Goal: Information Seeking & Learning: Learn about a topic

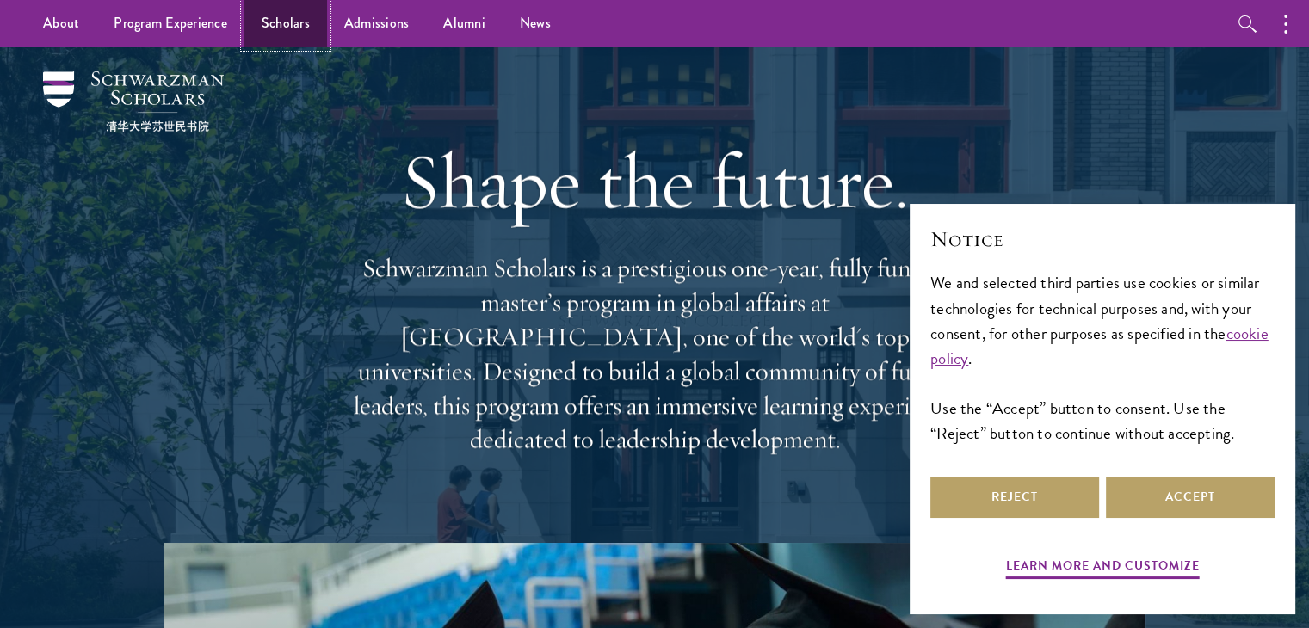
click at [296, 22] on link "Scholars" at bounding box center [285, 23] width 83 height 47
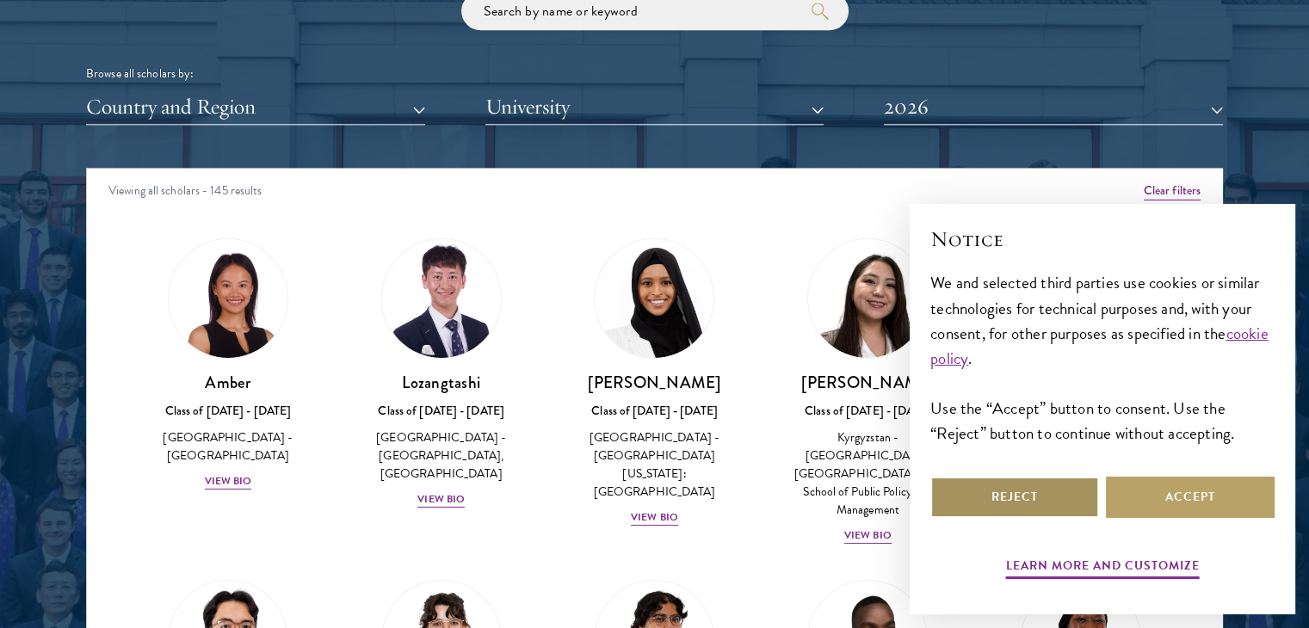
click at [1017, 502] on button "Reject" at bounding box center [1014, 497] width 169 height 41
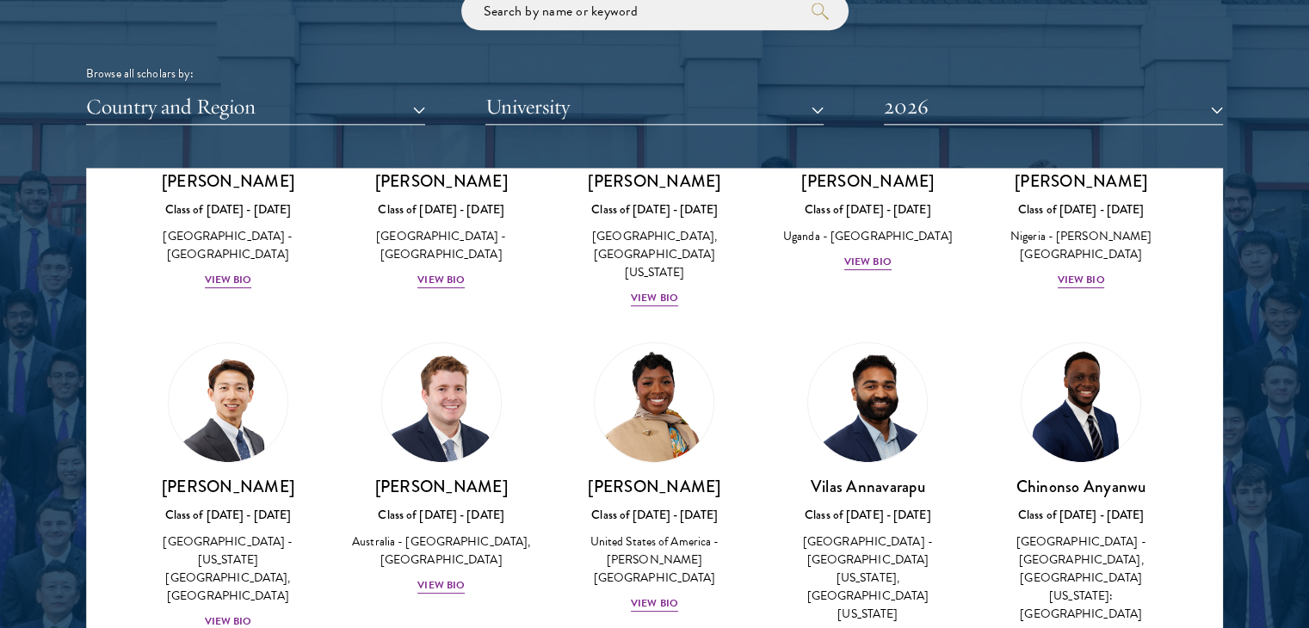
scroll to position [544, 0]
click at [650, 595] on div "View Bio" at bounding box center [654, 603] width 47 height 16
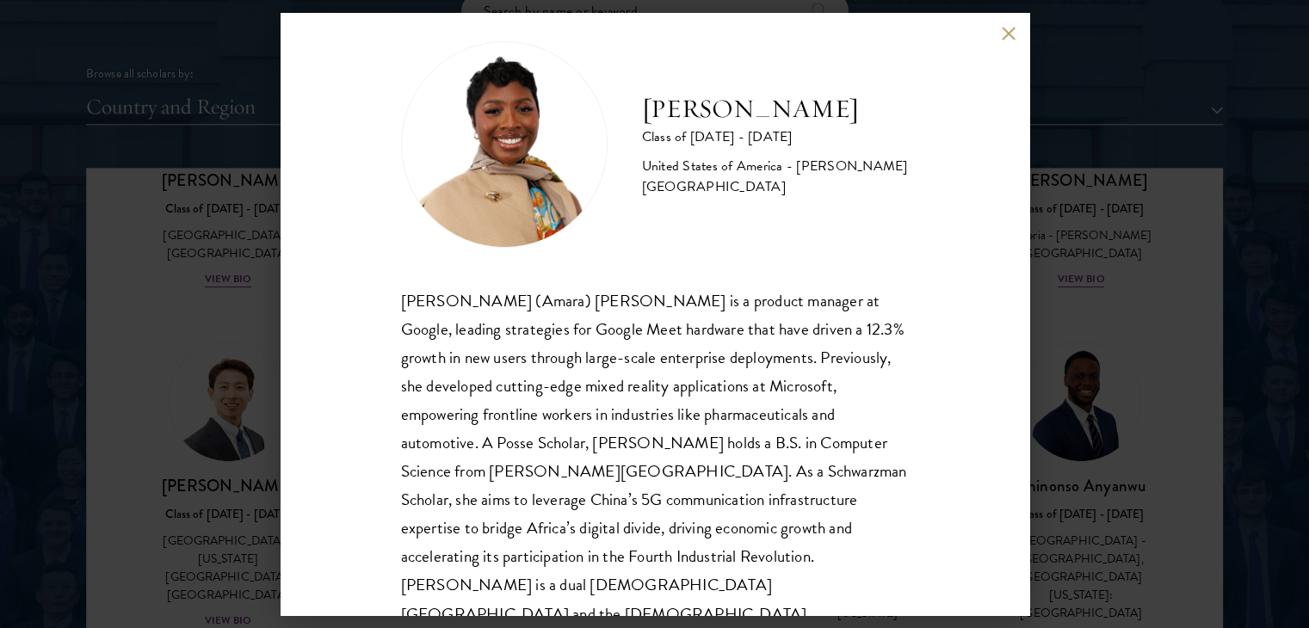
scroll to position [24, 0]
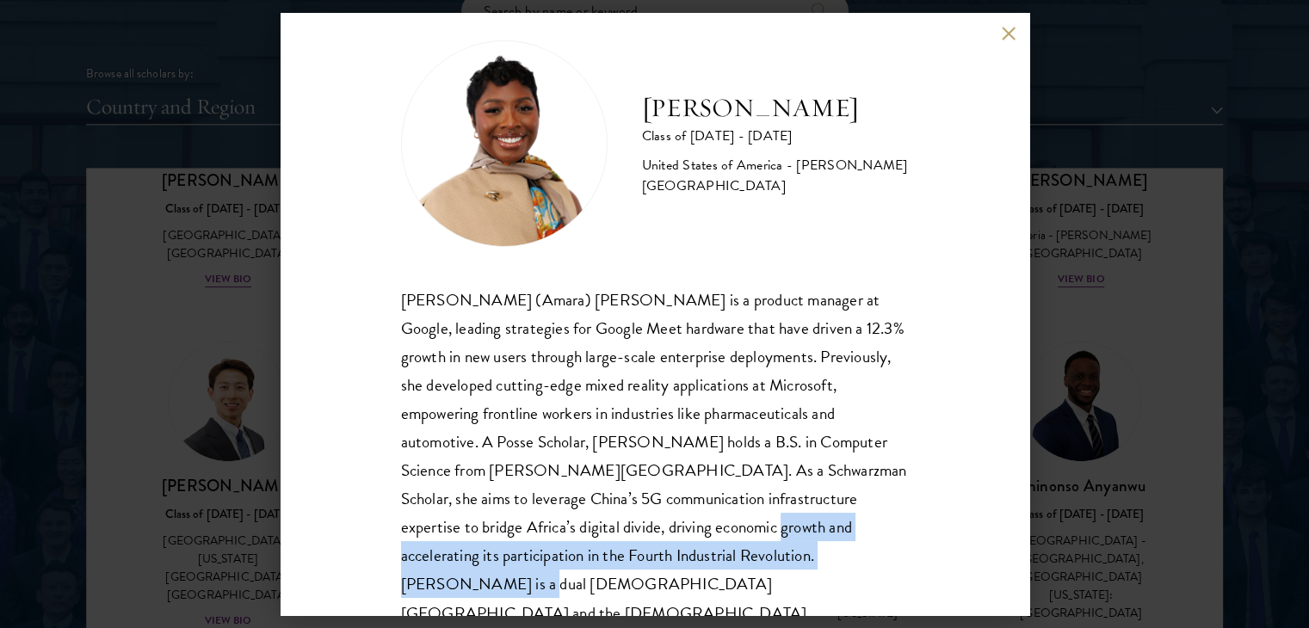
drag, startPoint x: 619, startPoint y: 516, endPoint x: 747, endPoint y: 558, distance: 133.9
click at [747, 558] on div "Sophia (Amara) Anigbo is a product manager at Google, leading strategies for Go…" at bounding box center [655, 457] width 508 height 342
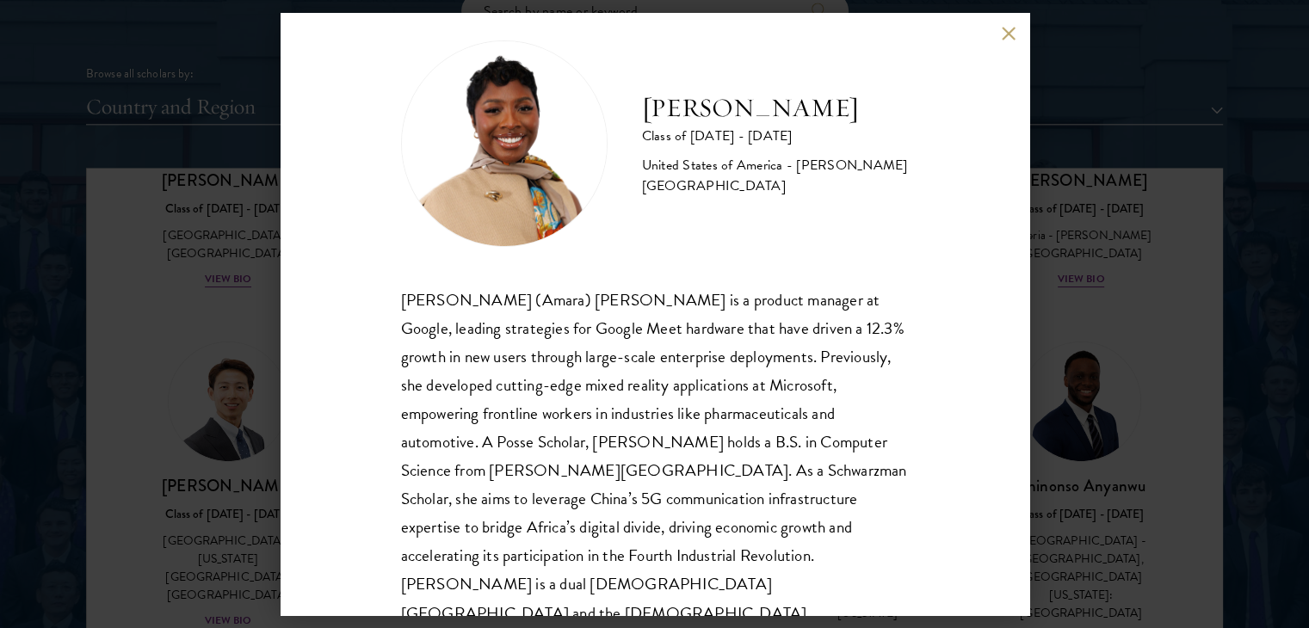
click at [780, 558] on div "Sophia (Amara) Anigbo is a product manager at Google, leading strategies for Go…" at bounding box center [655, 457] width 508 height 342
click at [1006, 35] on button at bounding box center [1009, 33] width 15 height 15
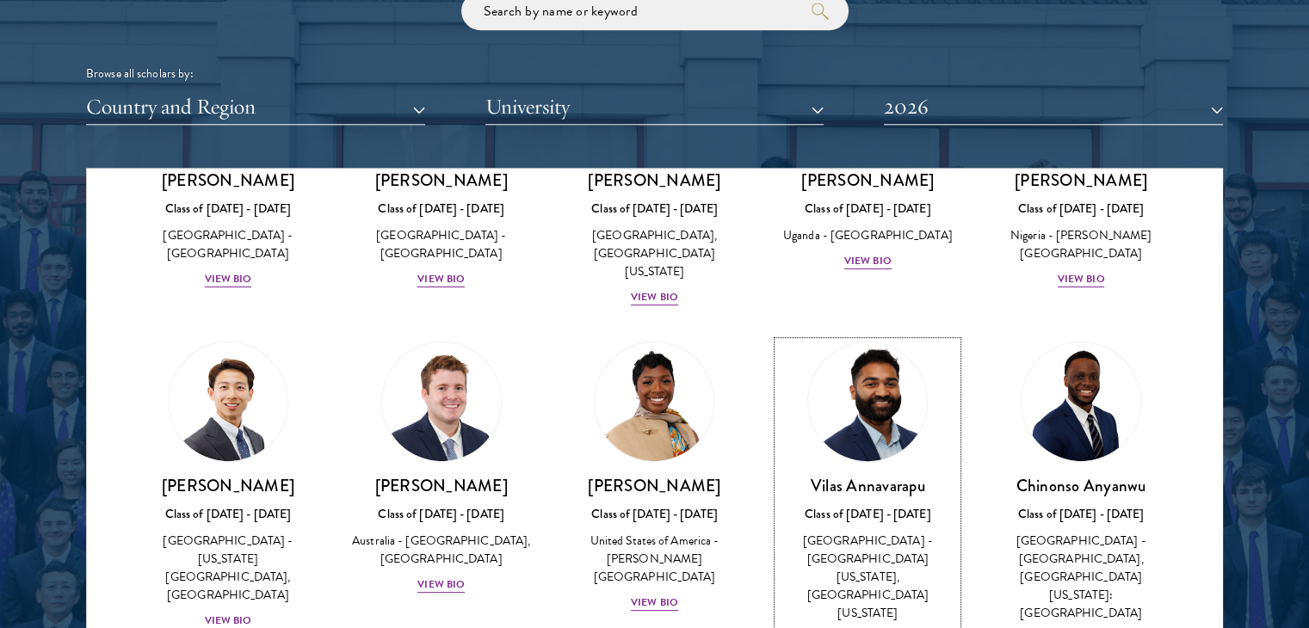
click at [861, 627] on div "View Bio" at bounding box center [867, 639] width 47 height 16
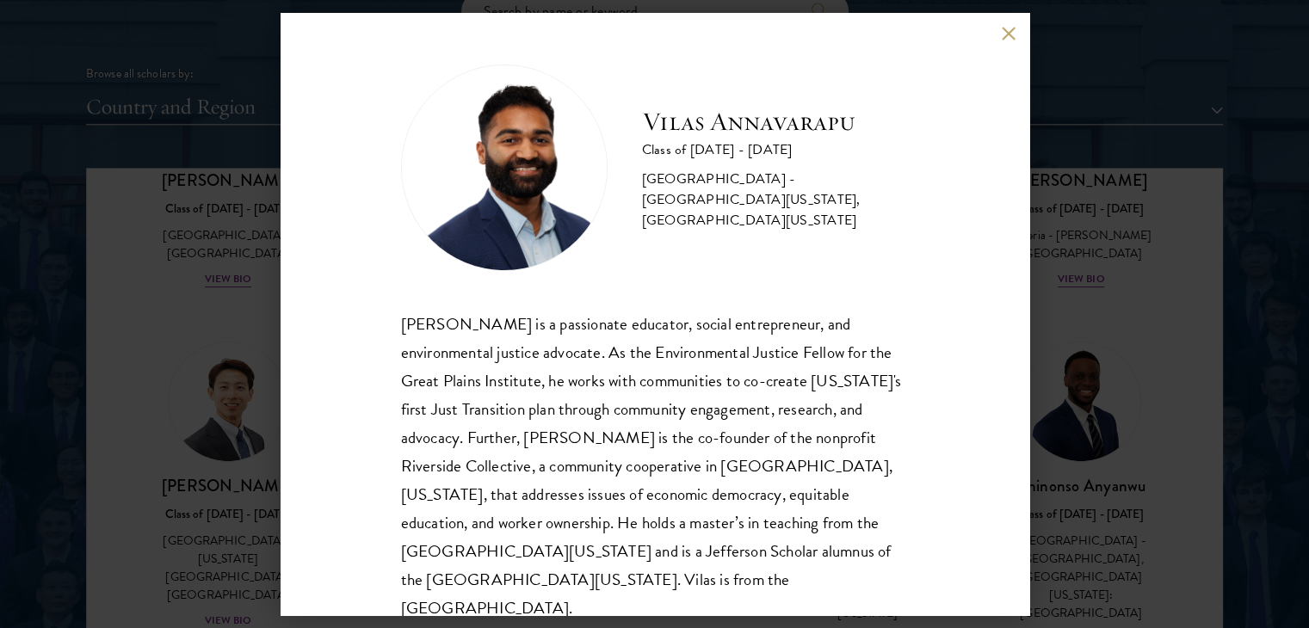
click at [1002, 35] on button at bounding box center [1009, 33] width 15 height 15
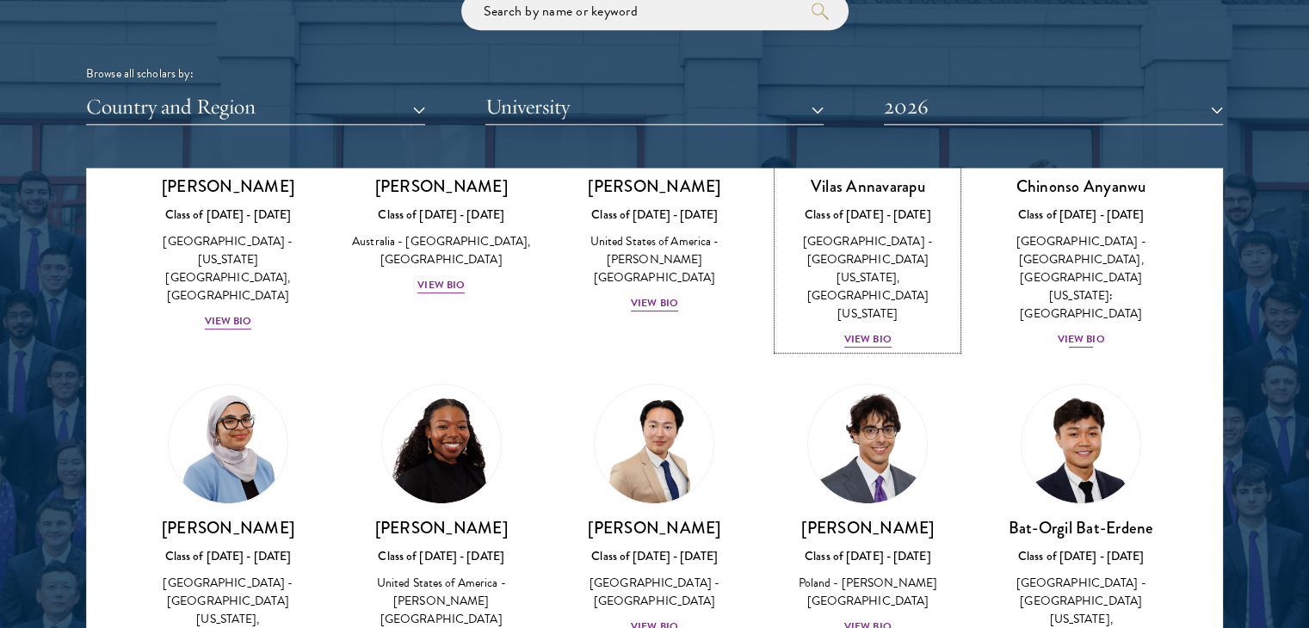
scroll to position [843, 0]
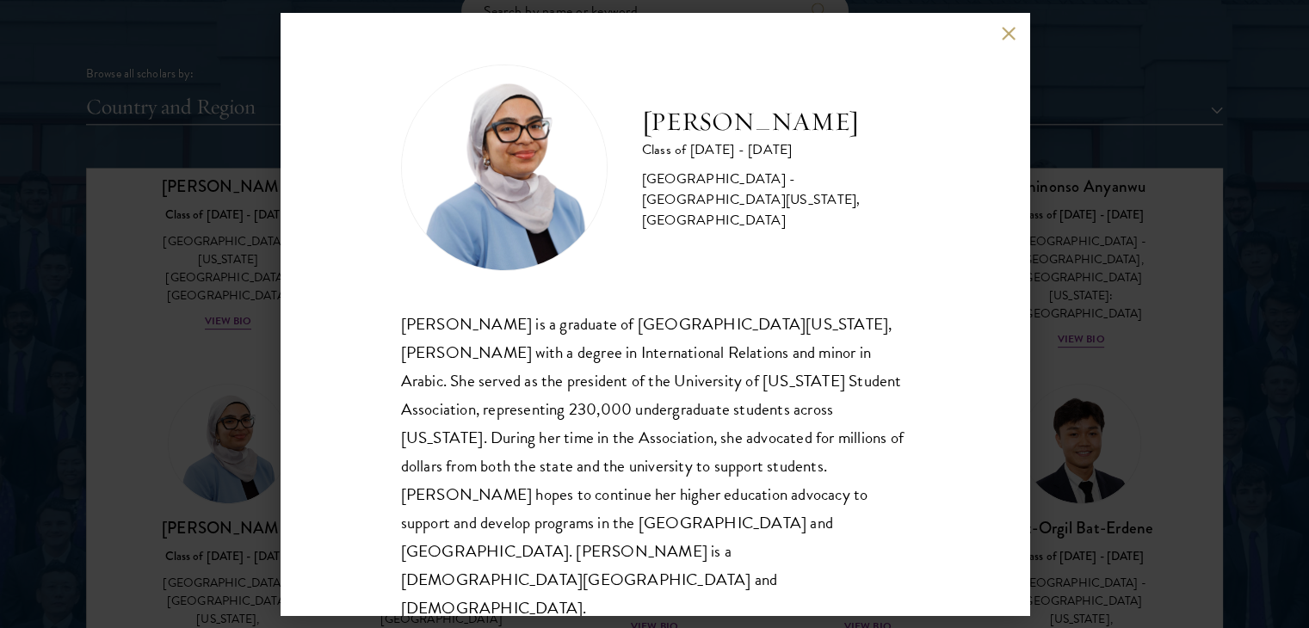
click at [1005, 56] on div "Celene Aridin Class of 2025 - 2026 United States of America - University of Cal…" at bounding box center [654, 314] width 749 height 602
click at [1012, 40] on button at bounding box center [1009, 33] width 15 height 15
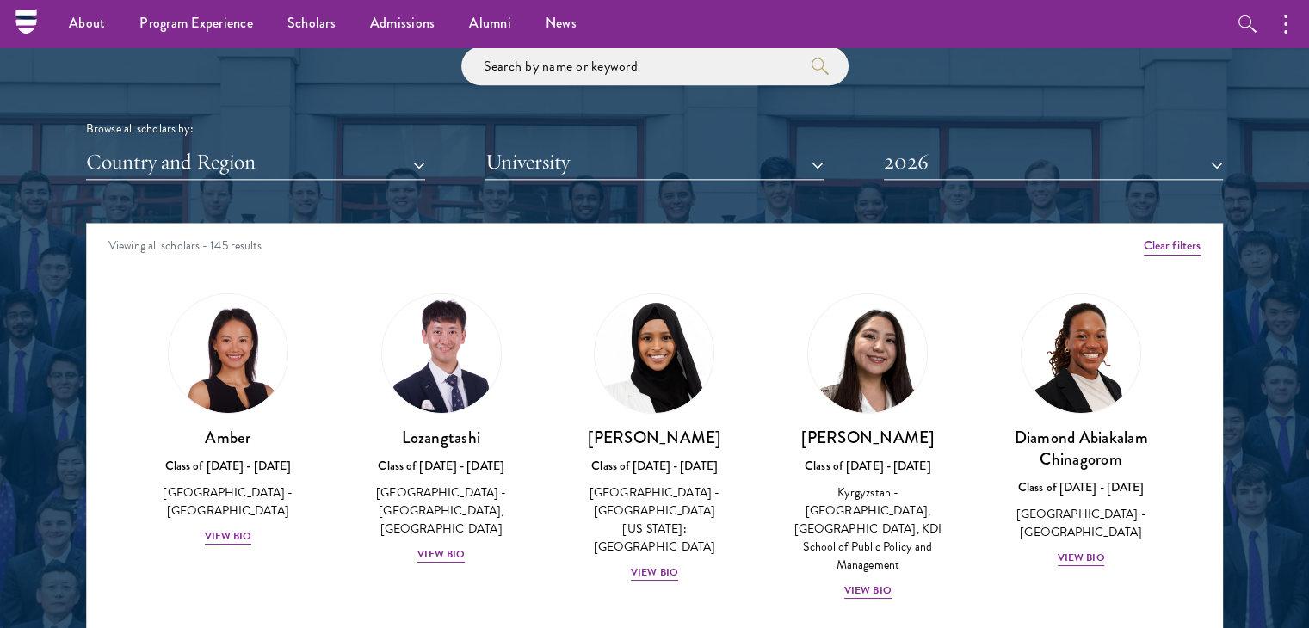
scroll to position [2063, 0]
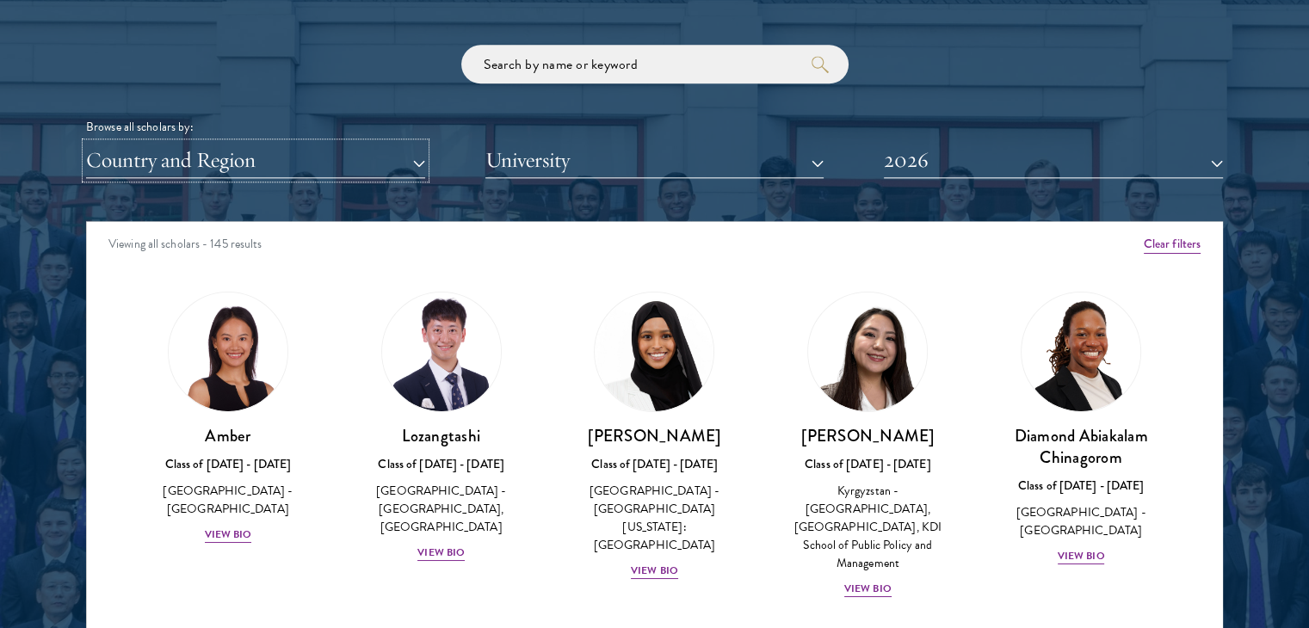
click at [380, 169] on button "Country and Region" at bounding box center [255, 160] width 339 height 35
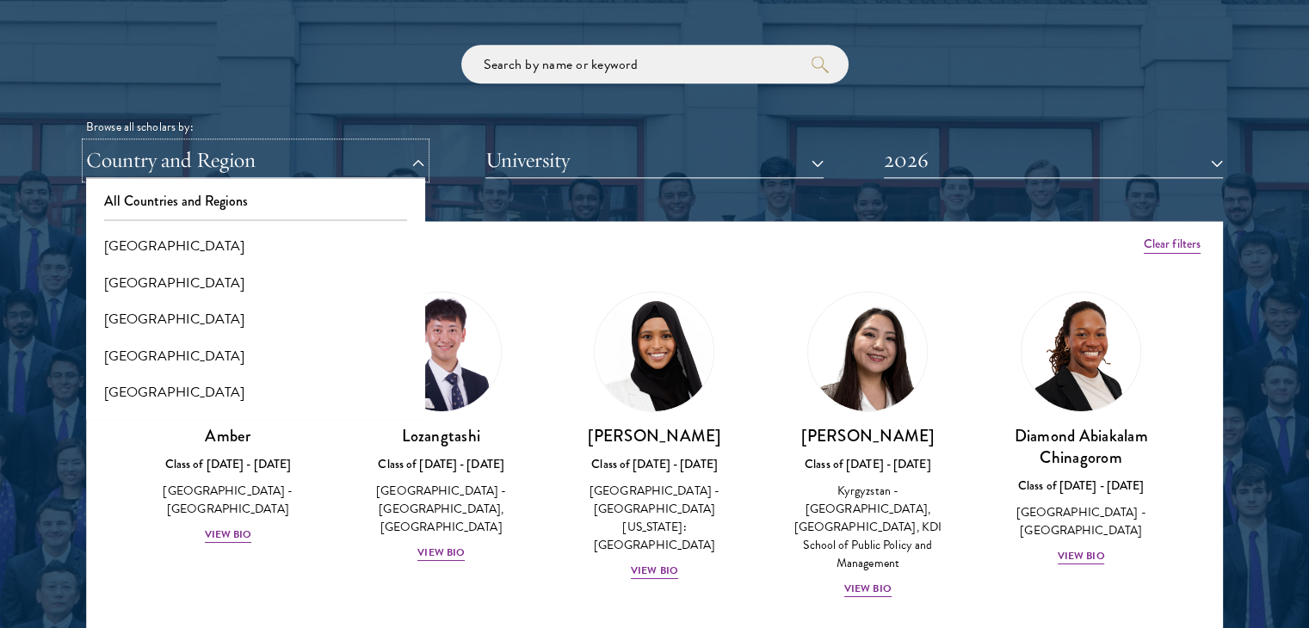
click at [289, 150] on button "Country and Region" at bounding box center [255, 160] width 339 height 35
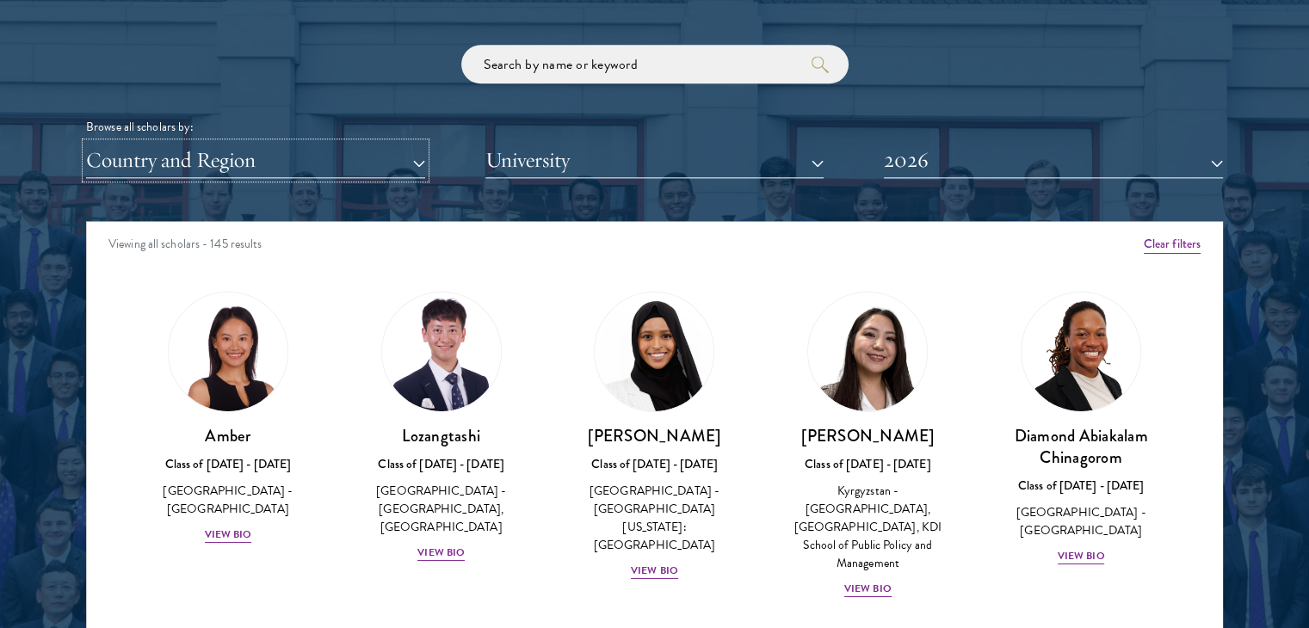
click at [289, 150] on button "Country and Region" at bounding box center [255, 160] width 339 height 35
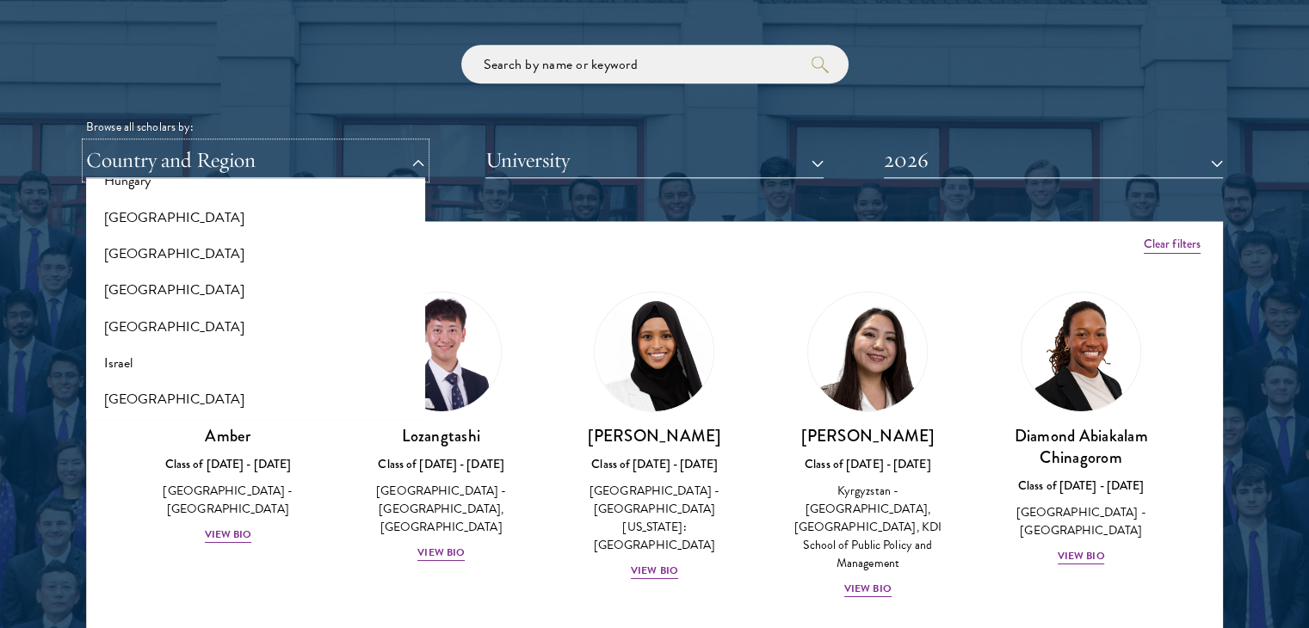
scroll to position [1342, 0]
click at [127, 220] on button "[GEOGRAPHIC_DATA]" at bounding box center [255, 218] width 329 height 36
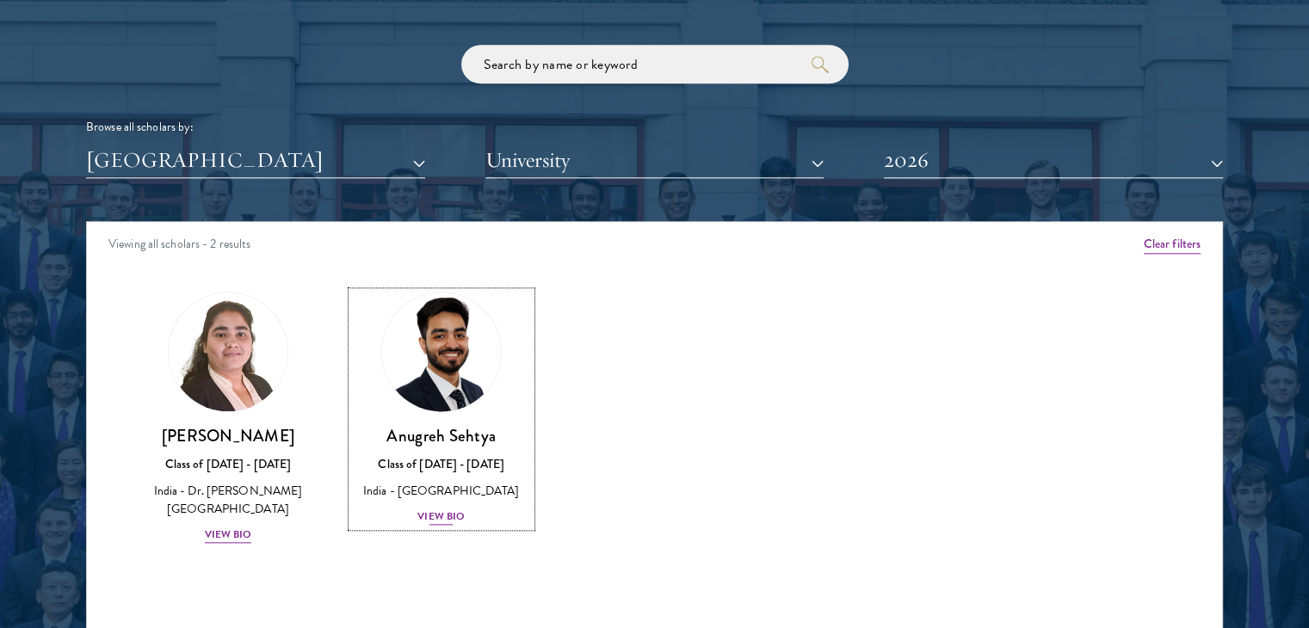
click at [435, 512] on div "View Bio" at bounding box center [440, 516] width 47 height 16
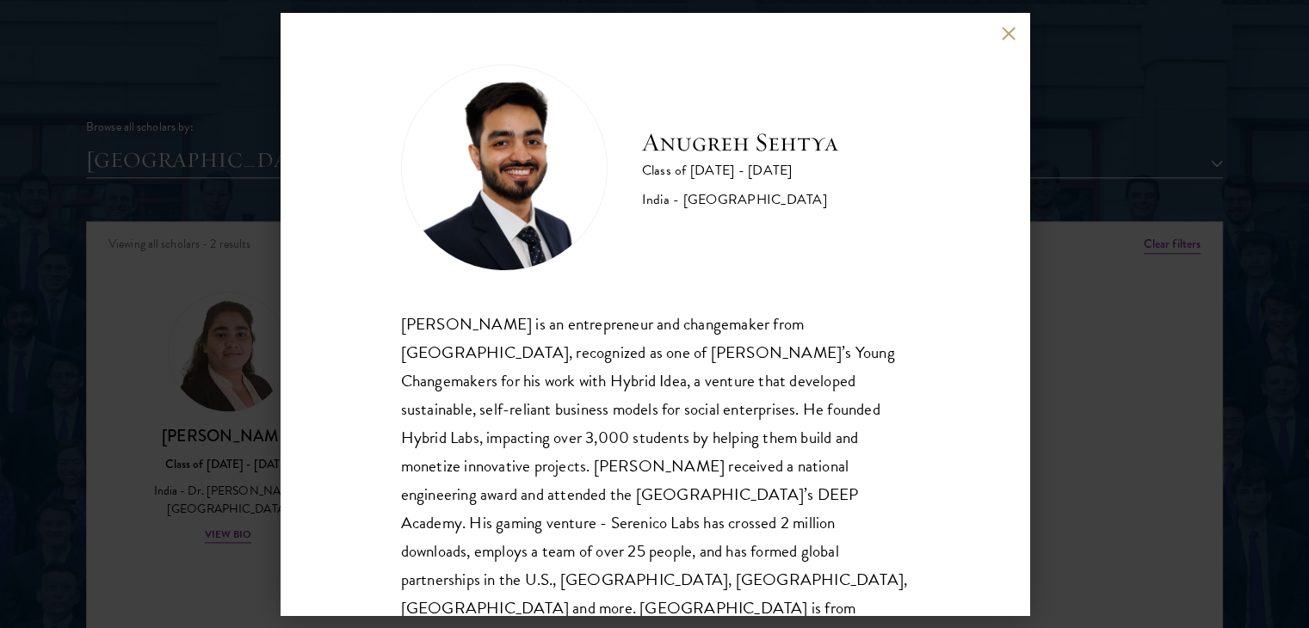
scroll to position [3, 0]
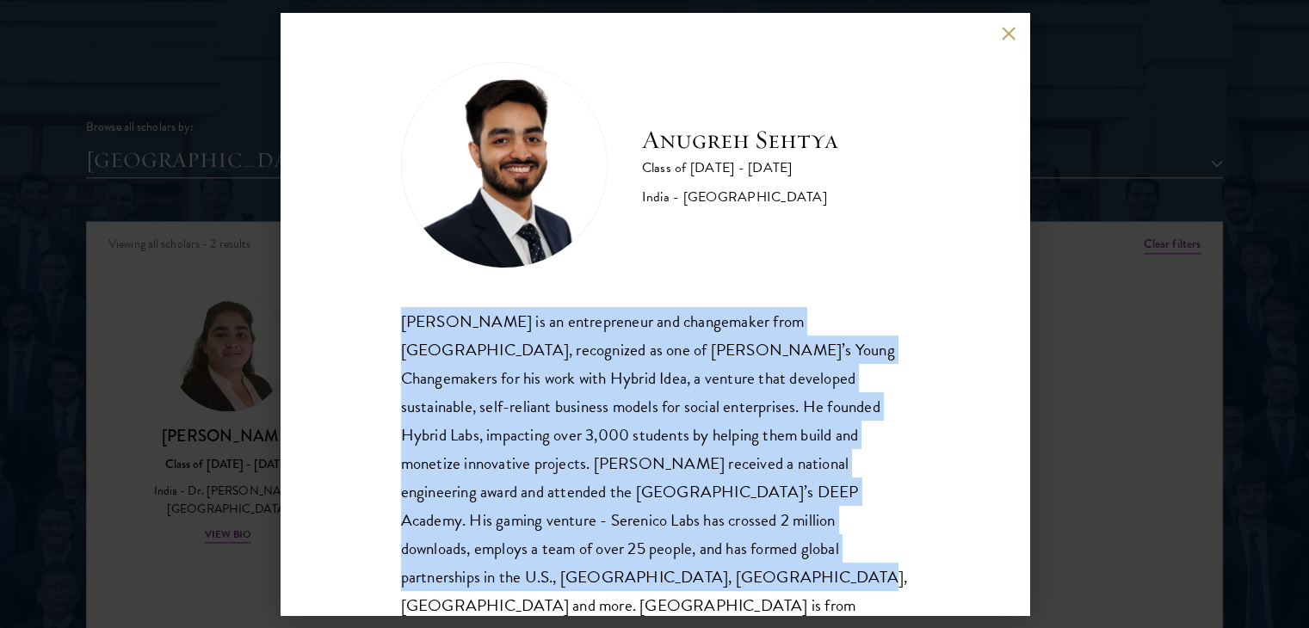
drag, startPoint x: 390, startPoint y: 321, endPoint x: 576, endPoint y: 582, distance: 320.9
click at [576, 582] on div "Anugreh Sehtya Class of 2025 - 2026 India - SRM University Anugreh Sehtya is an…" at bounding box center [654, 314] width 749 height 602
click at [894, 424] on div "Anugreh Sehtya is an entrepreneur and changemaker from India, recognized as one…" at bounding box center [655, 478] width 508 height 342
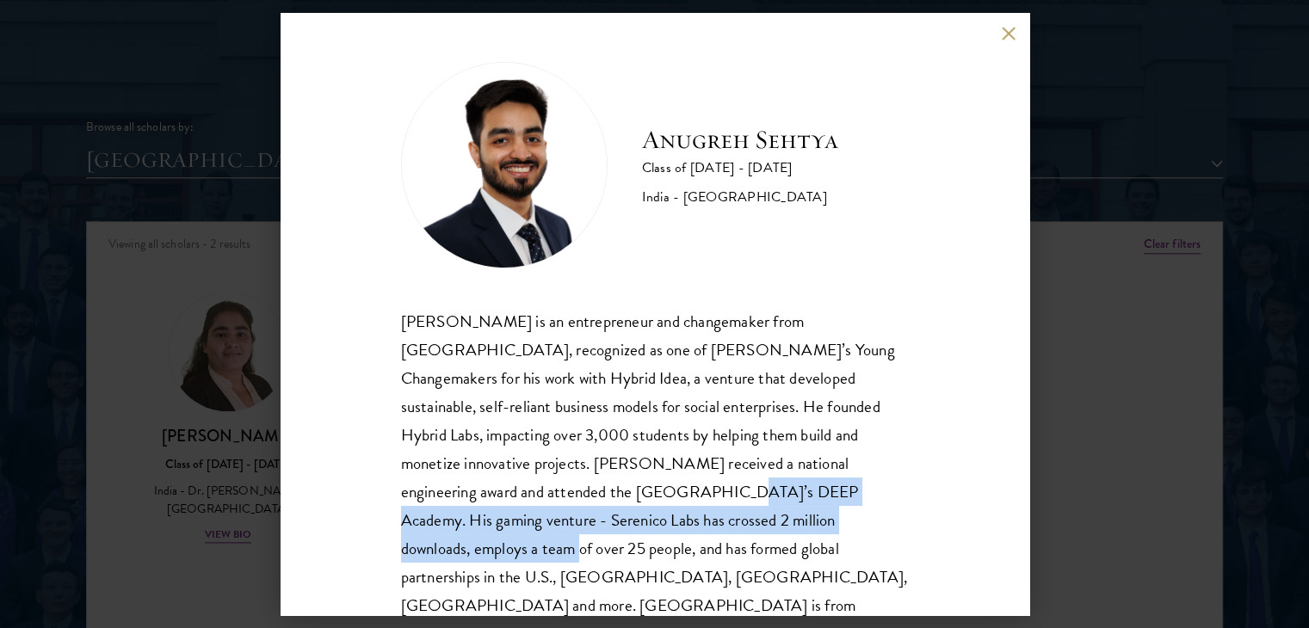
drag, startPoint x: 465, startPoint y: 490, endPoint x: 706, endPoint y: 527, distance: 243.0
click at [706, 527] on div "Anugreh Sehtya is an entrepreneur and changemaker from India, recognized as one…" at bounding box center [655, 478] width 508 height 342
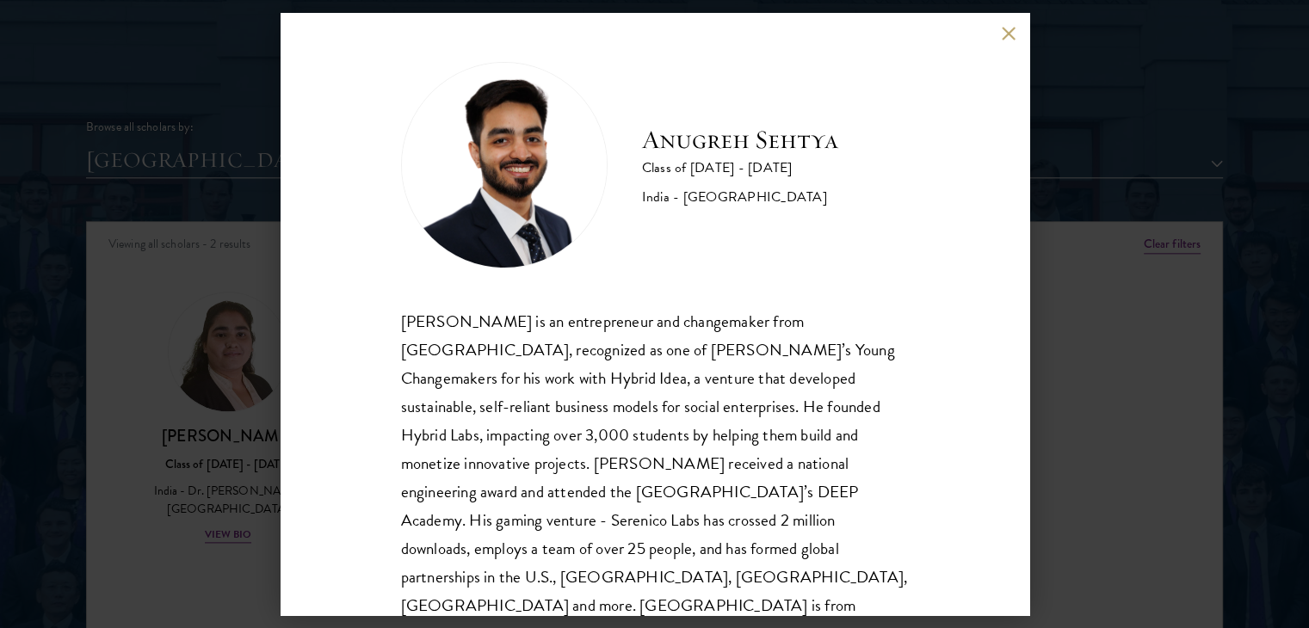
click at [987, 524] on div "Anugreh Sehtya Class of 2025 - 2026 India - SRM University Anugreh Sehtya is an…" at bounding box center [654, 314] width 749 height 602
click at [1082, 449] on div "Anugreh Sehtya Class of 2025 - 2026 India - SRM University Anugreh Sehtya is an…" at bounding box center [654, 314] width 1309 height 628
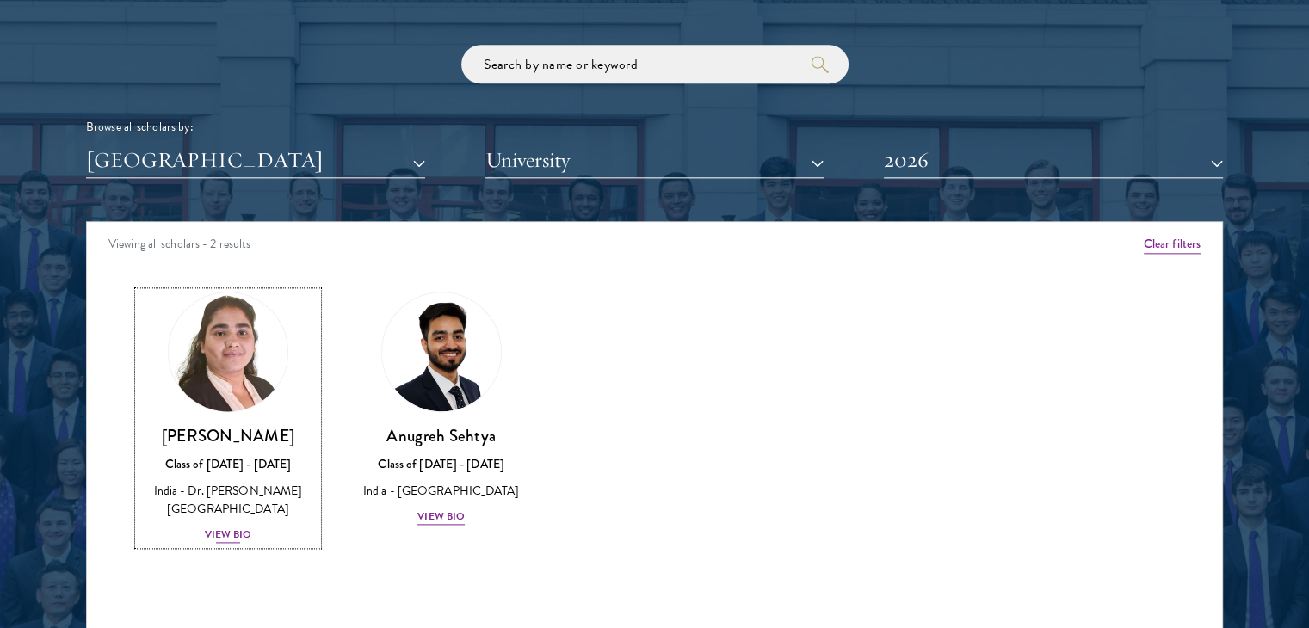
click at [234, 533] on div "View Bio" at bounding box center [228, 535] width 47 height 16
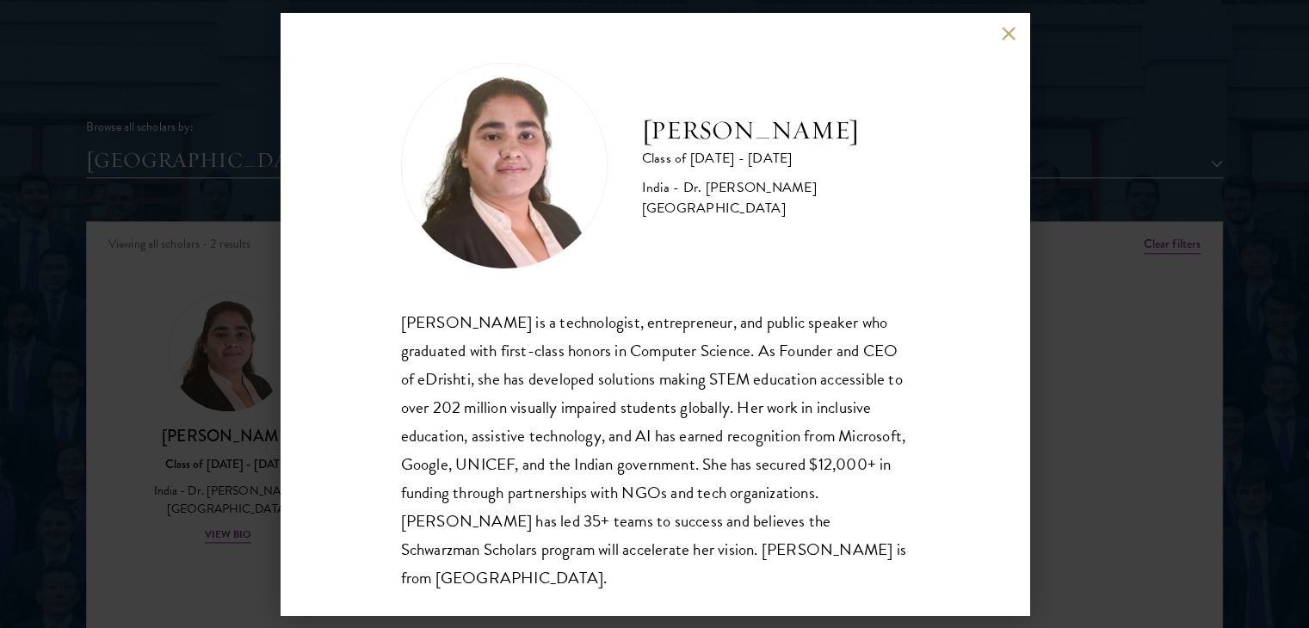
scroll to position [2, 0]
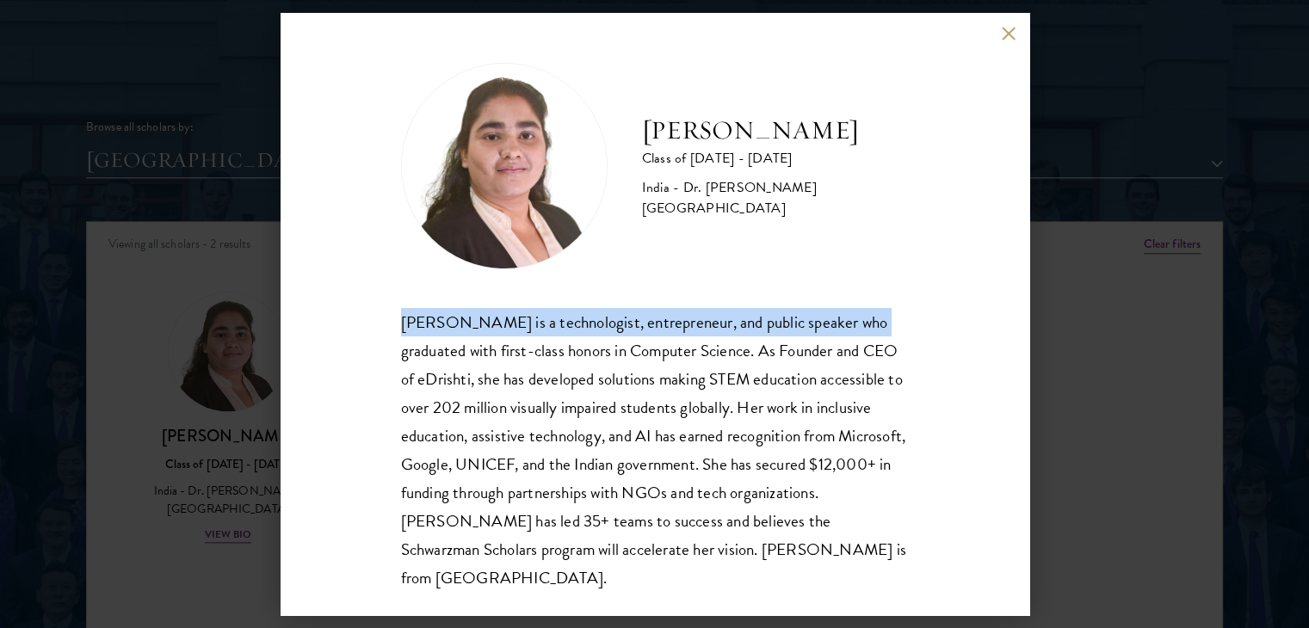
drag, startPoint x: 389, startPoint y: 330, endPoint x: 390, endPoint y: 339, distance: 9.5
click at [390, 339] on div "Ishita Kapoor Class of 2025 - 2026 India - Dr. A P J Abdul Kalam Technical Univ…" at bounding box center [654, 314] width 749 height 602
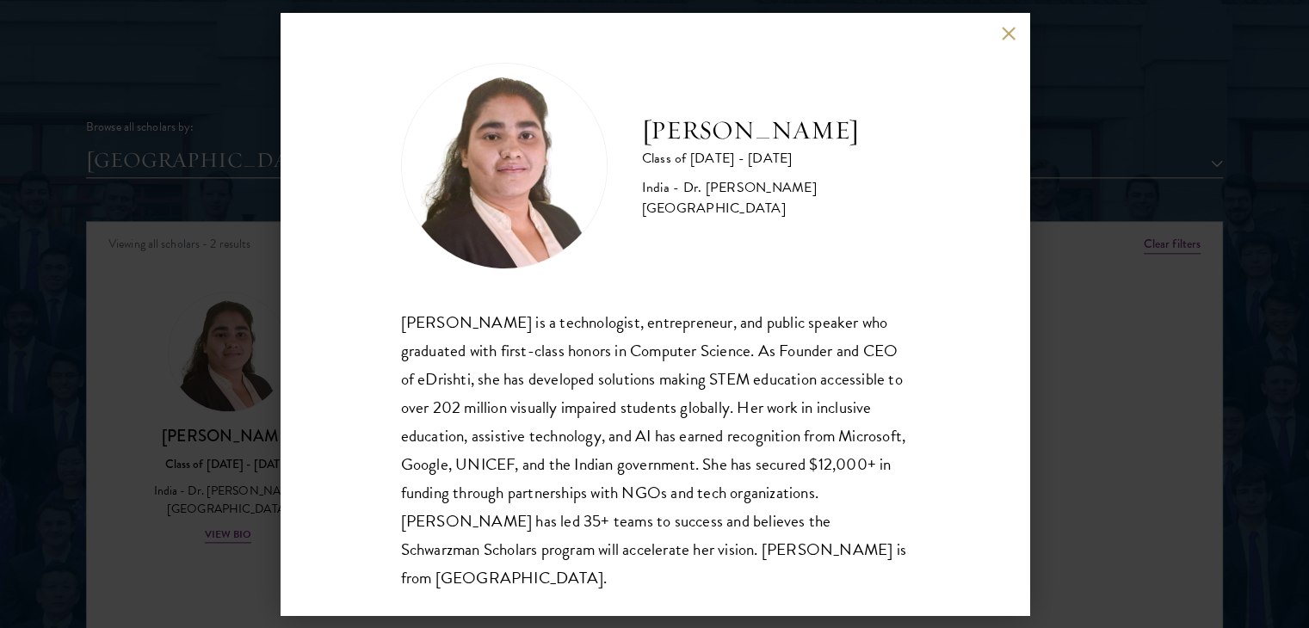
click at [416, 398] on div "Ishita Kapoor is a technologist, entrepreneur, and public speaker who graduated…" at bounding box center [655, 450] width 508 height 284
drag, startPoint x: 452, startPoint y: 492, endPoint x: 549, endPoint y: 499, distance: 97.5
click at [549, 499] on div "Ishita Kapoor is a technologist, entrepreneur, and public speaker who graduated…" at bounding box center [655, 450] width 508 height 284
click at [741, 404] on div "Ishita Kapoor is a technologist, entrepreneur, and public speaker who graduated…" at bounding box center [655, 450] width 508 height 284
click at [1002, 34] on button at bounding box center [1009, 33] width 15 height 15
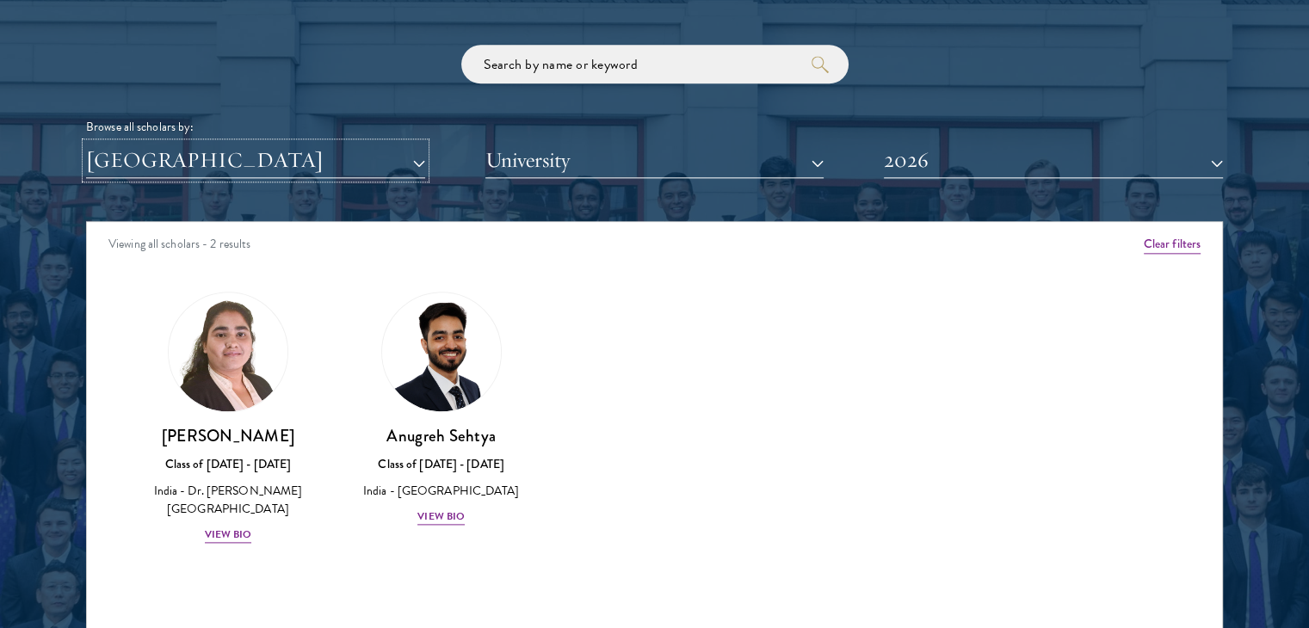
click at [311, 163] on button "[GEOGRAPHIC_DATA]" at bounding box center [255, 160] width 339 height 35
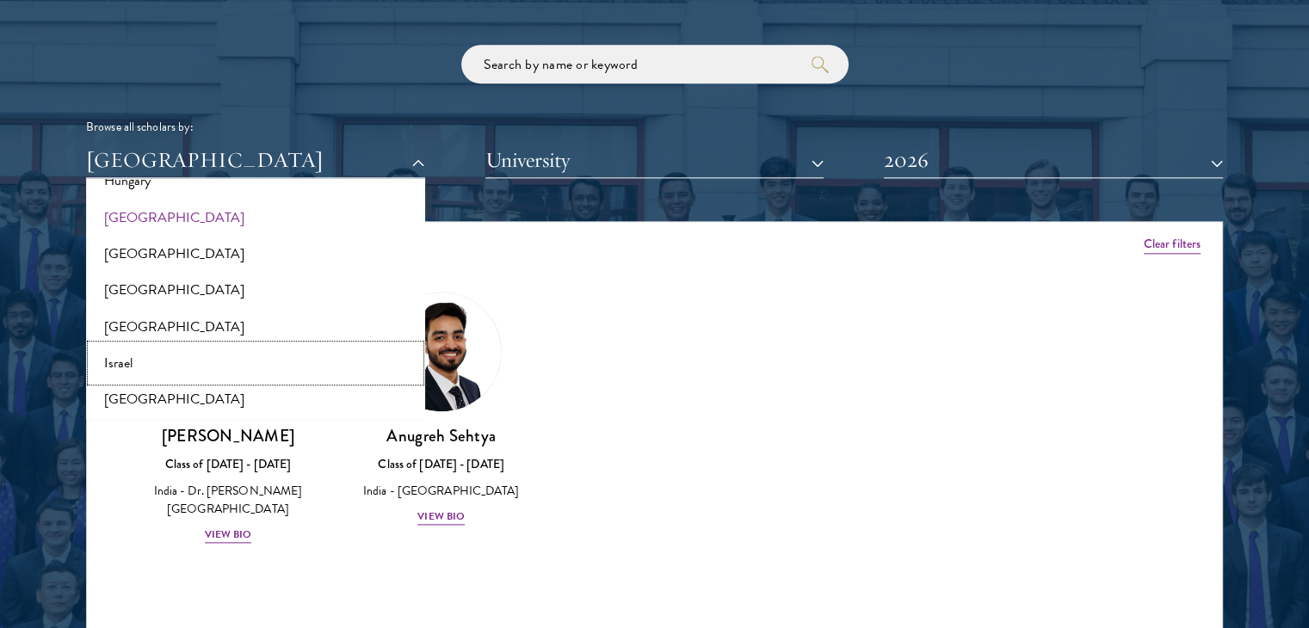
click at [254, 369] on button "Israel" at bounding box center [255, 363] width 329 height 36
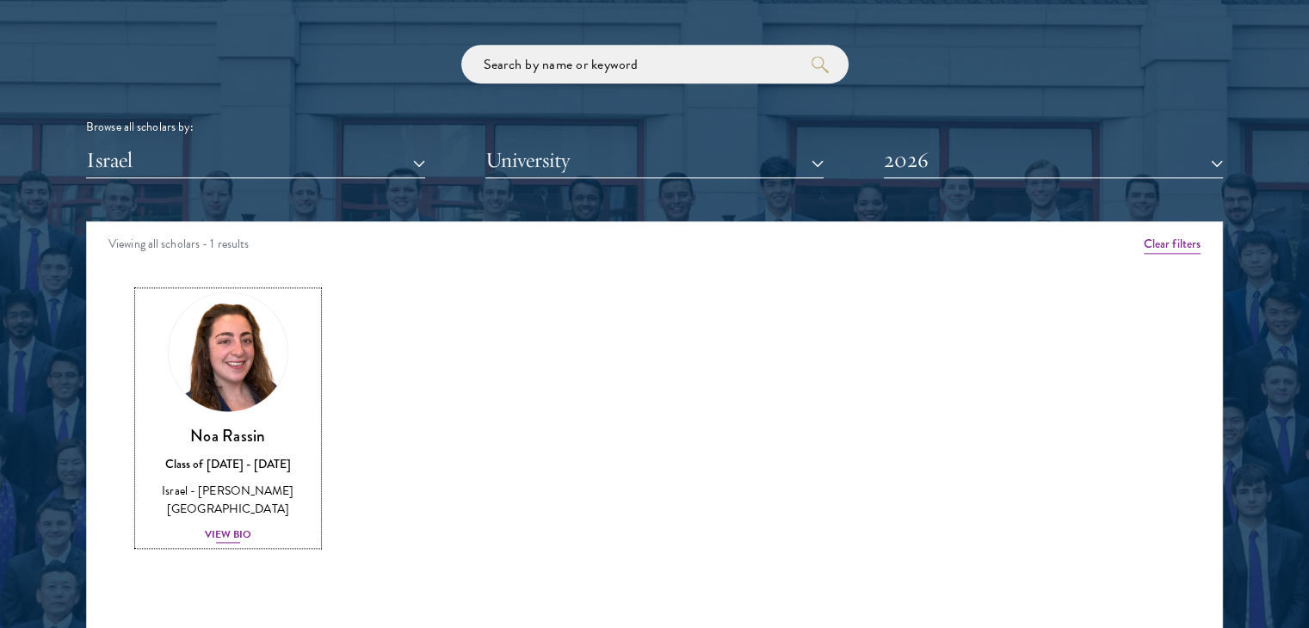
click at [230, 527] on div "View Bio" at bounding box center [228, 535] width 47 height 16
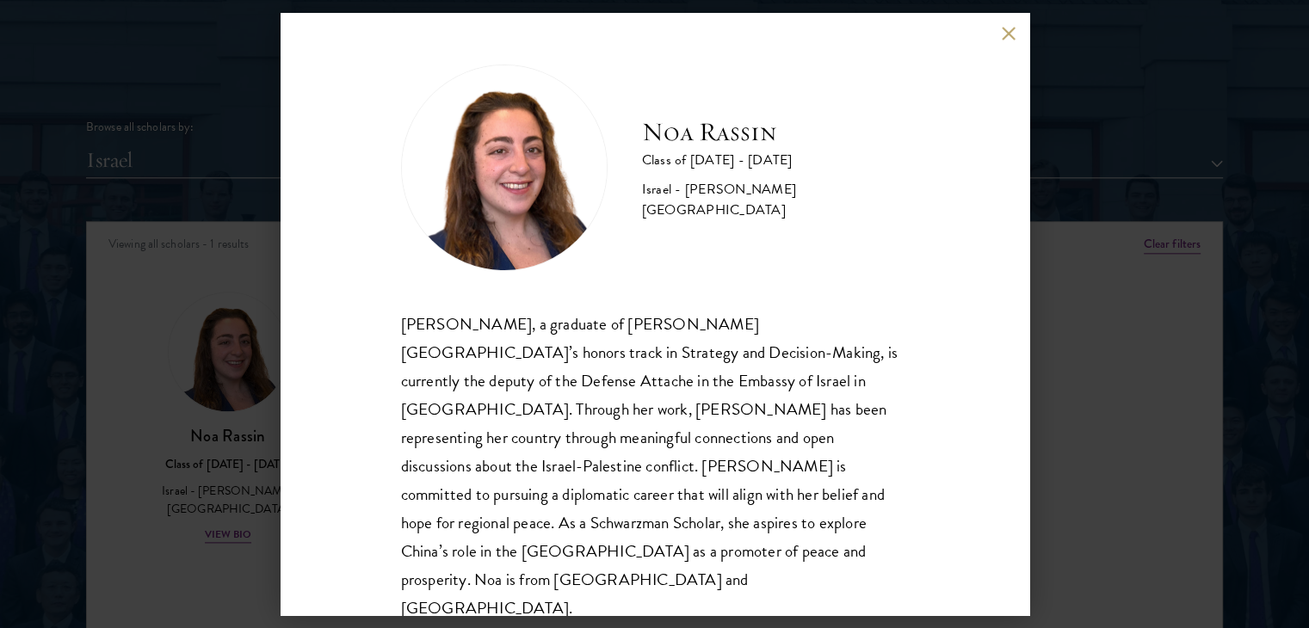
click at [214, 562] on div "Noa Rassin Class of 2025 - 2026 Israel - Reichman University Noa Rassin, a grad…" at bounding box center [654, 314] width 1309 height 628
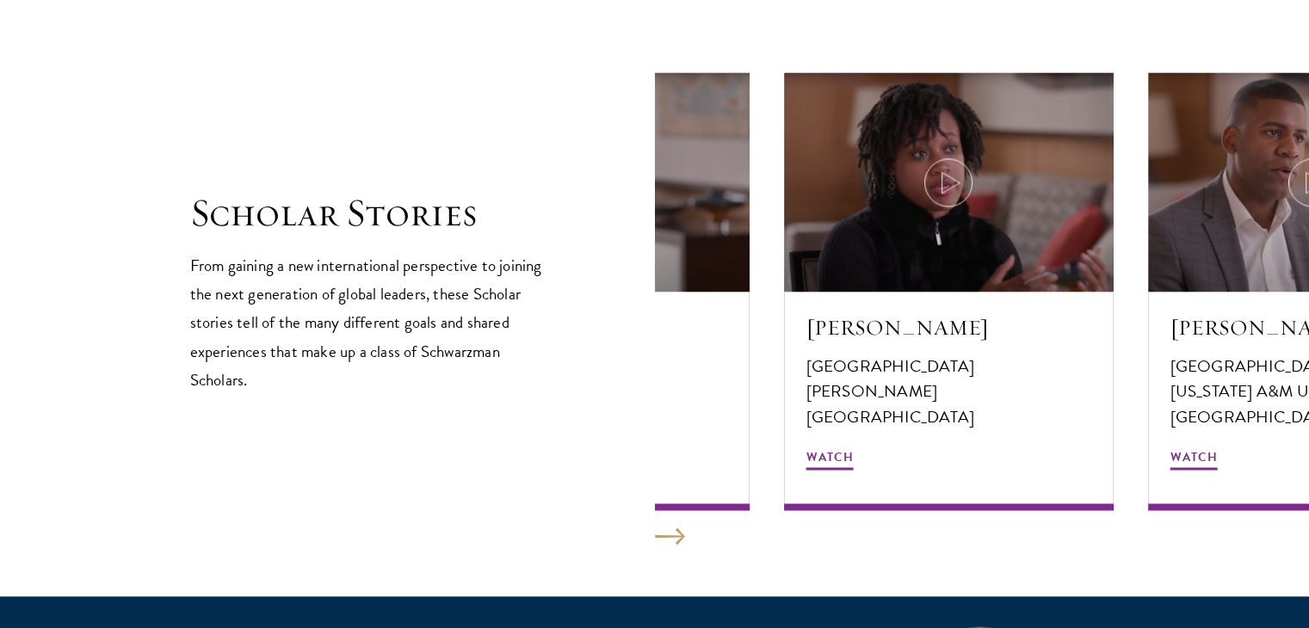
scroll to position [2921, 0]
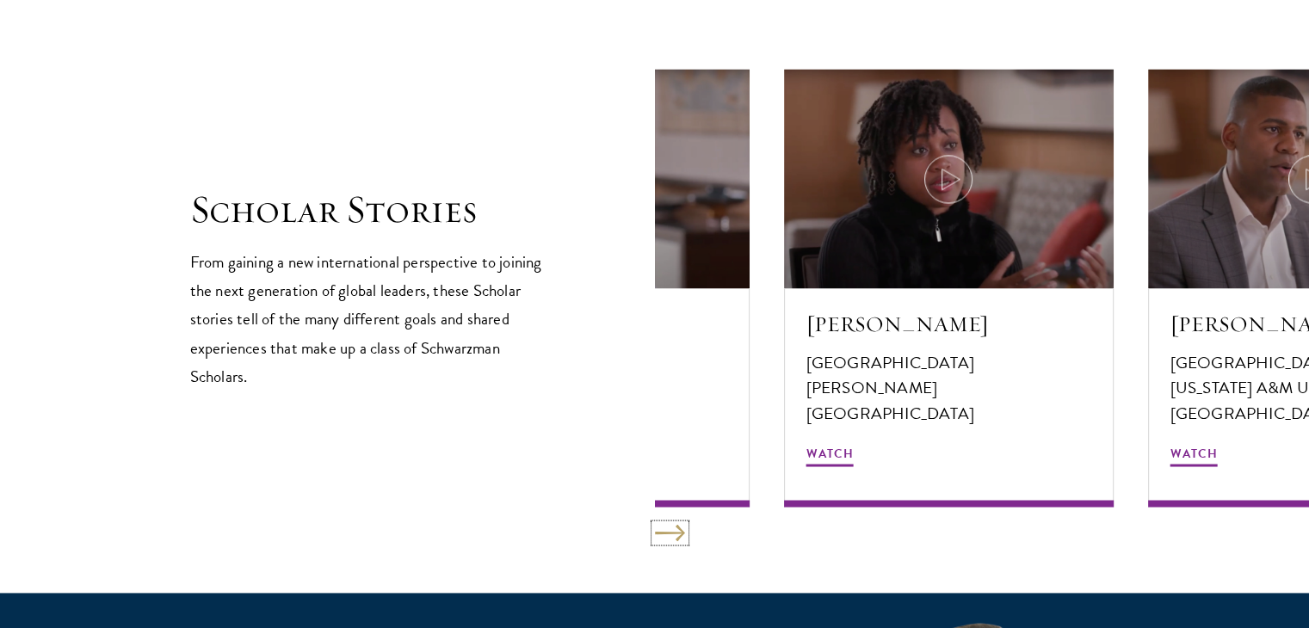
click at [673, 531] on button at bounding box center [670, 532] width 30 height 17
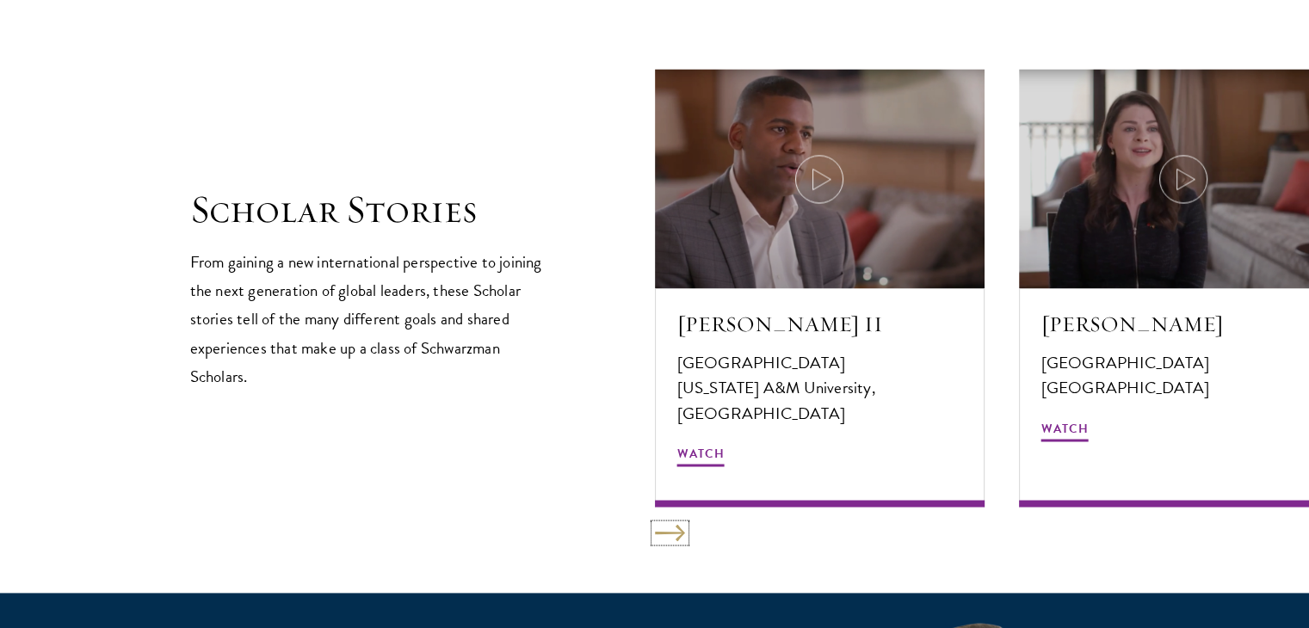
click at [673, 531] on button at bounding box center [670, 532] width 30 height 17
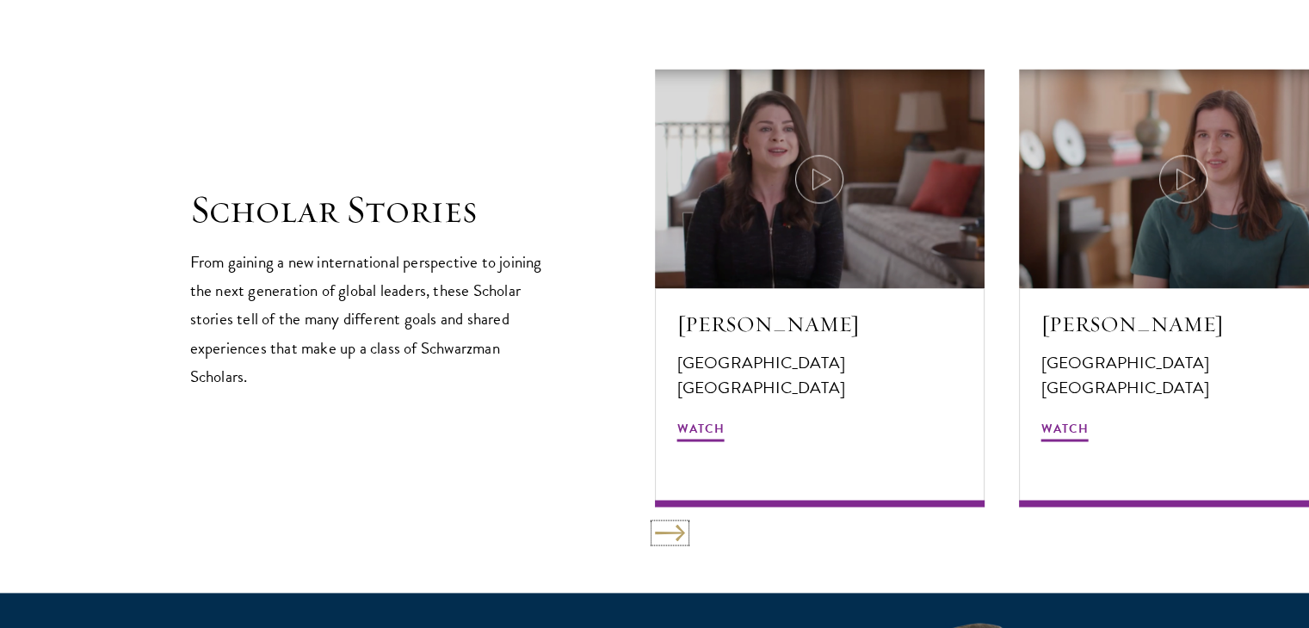
click at [673, 531] on button at bounding box center [670, 532] width 30 height 17
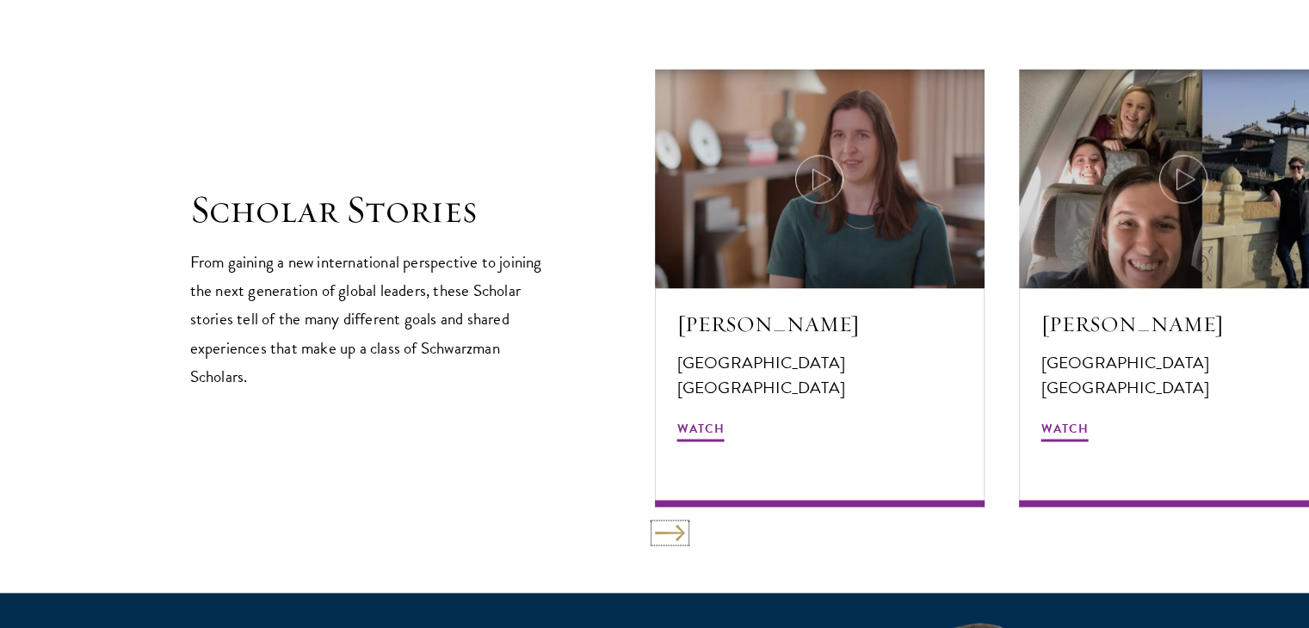
click at [673, 531] on button at bounding box center [670, 532] width 30 height 17
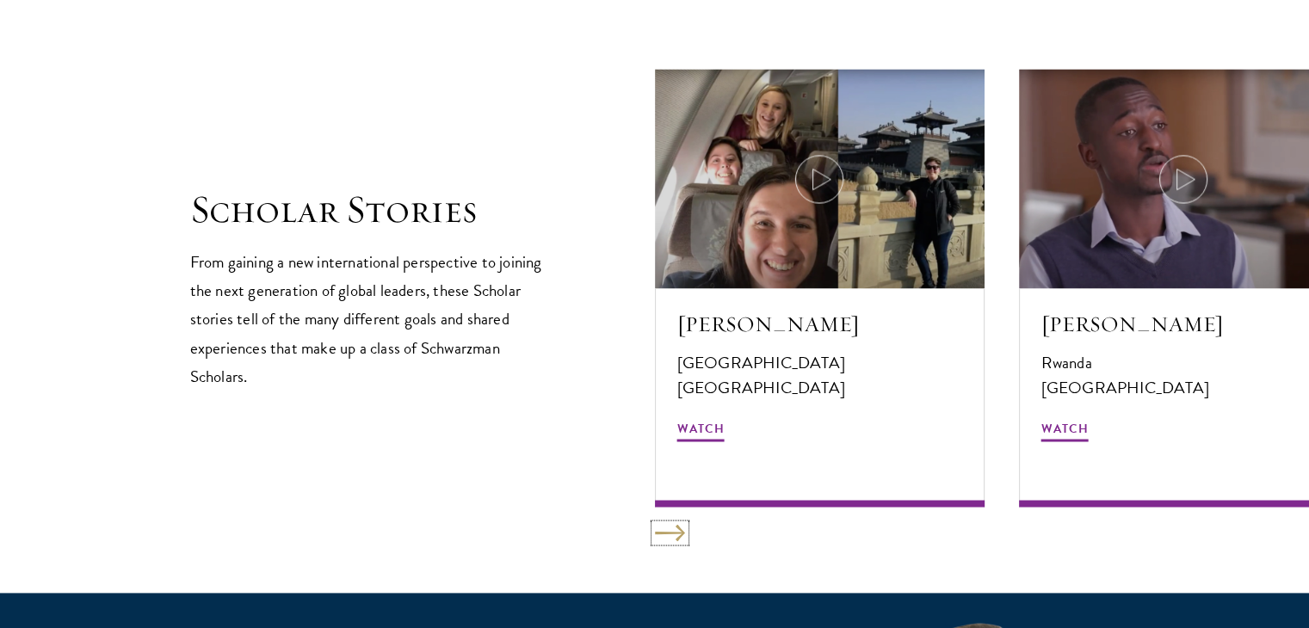
click at [673, 531] on button at bounding box center [670, 532] width 30 height 17
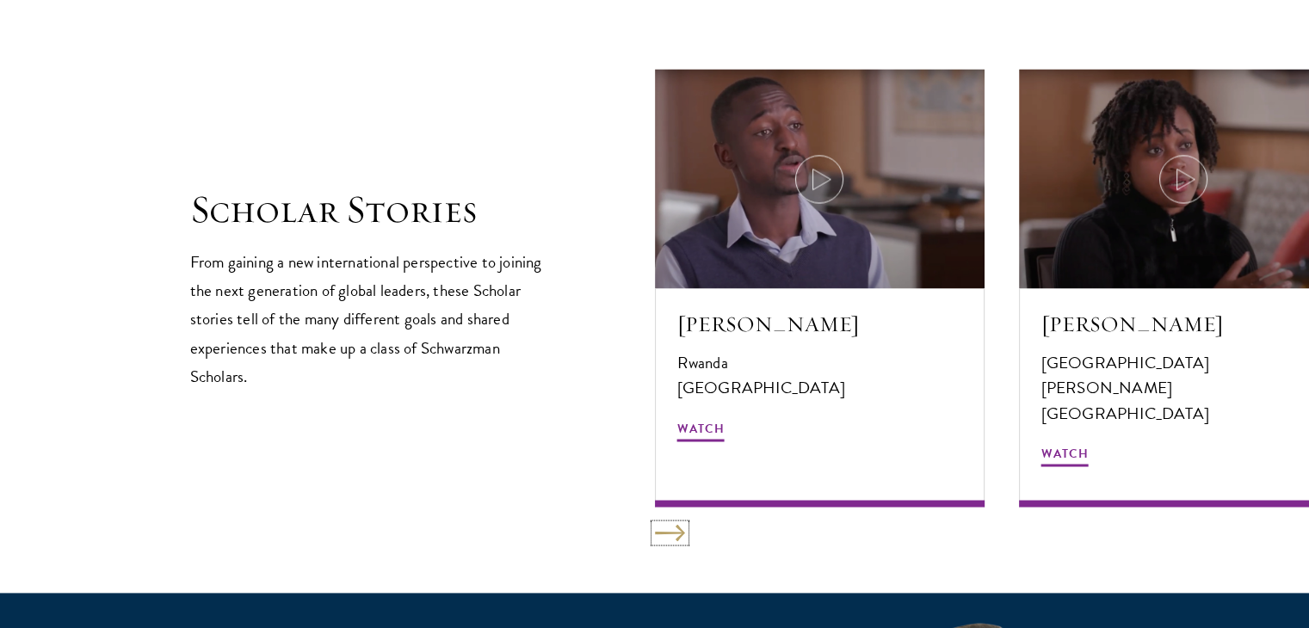
click at [673, 531] on button at bounding box center [670, 532] width 30 height 17
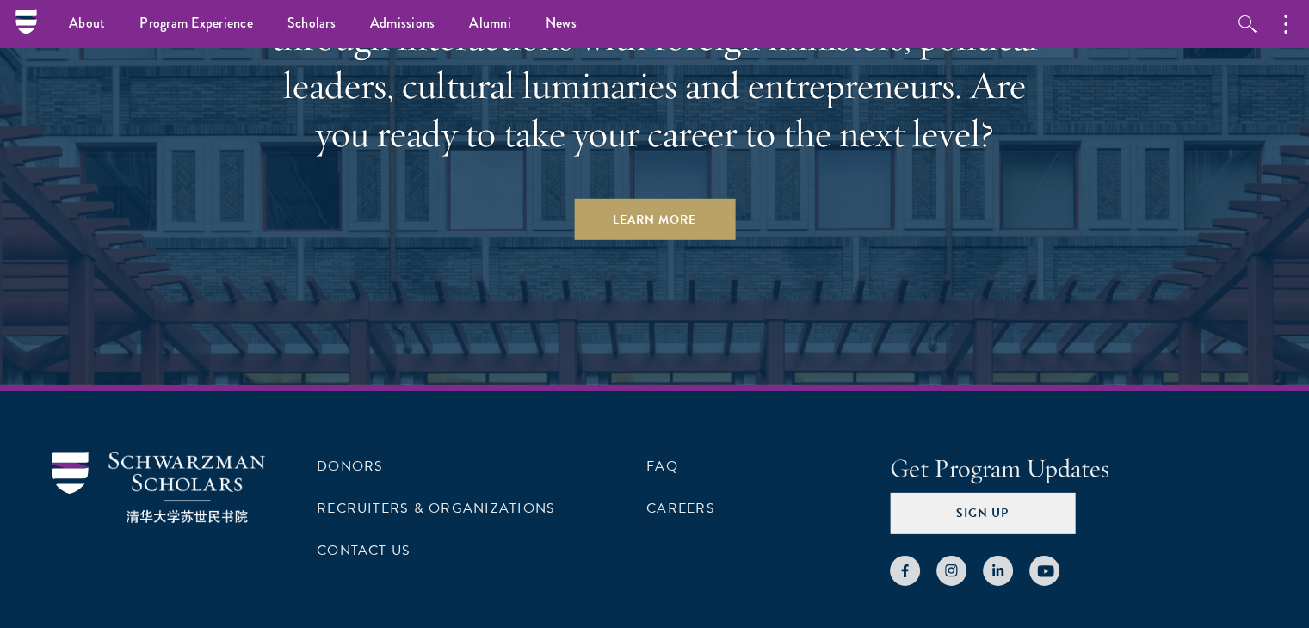
scroll to position [5260, 0]
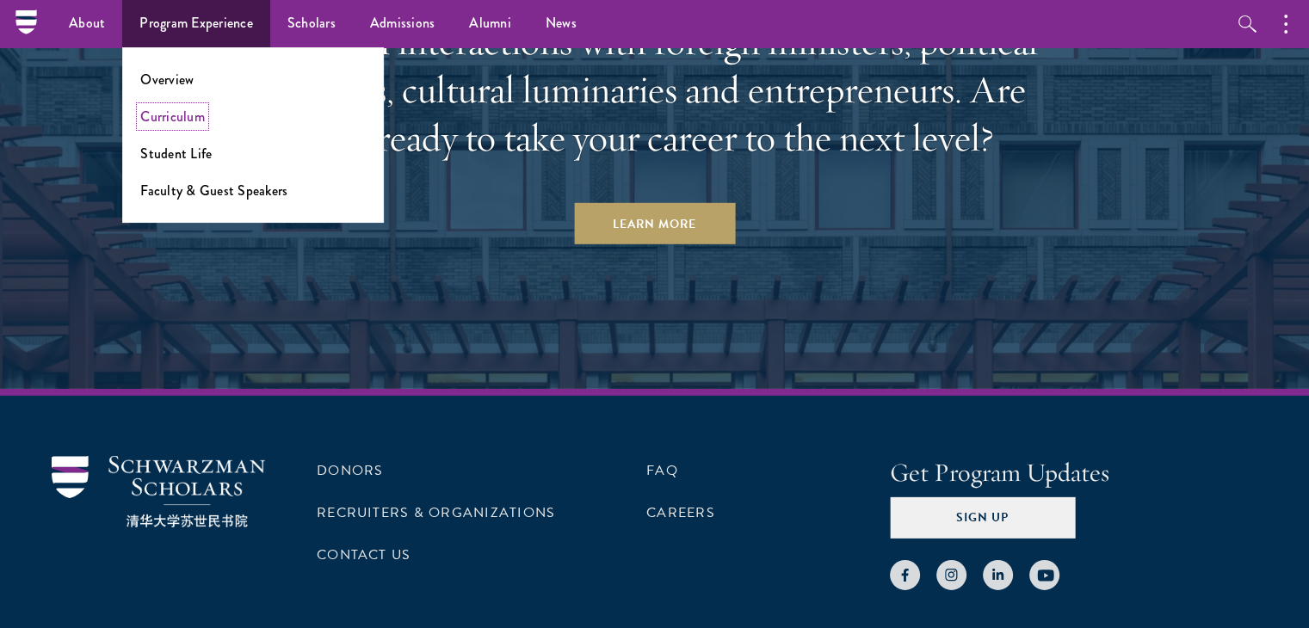
click at [172, 114] on link "Curriculum" at bounding box center [172, 117] width 65 height 20
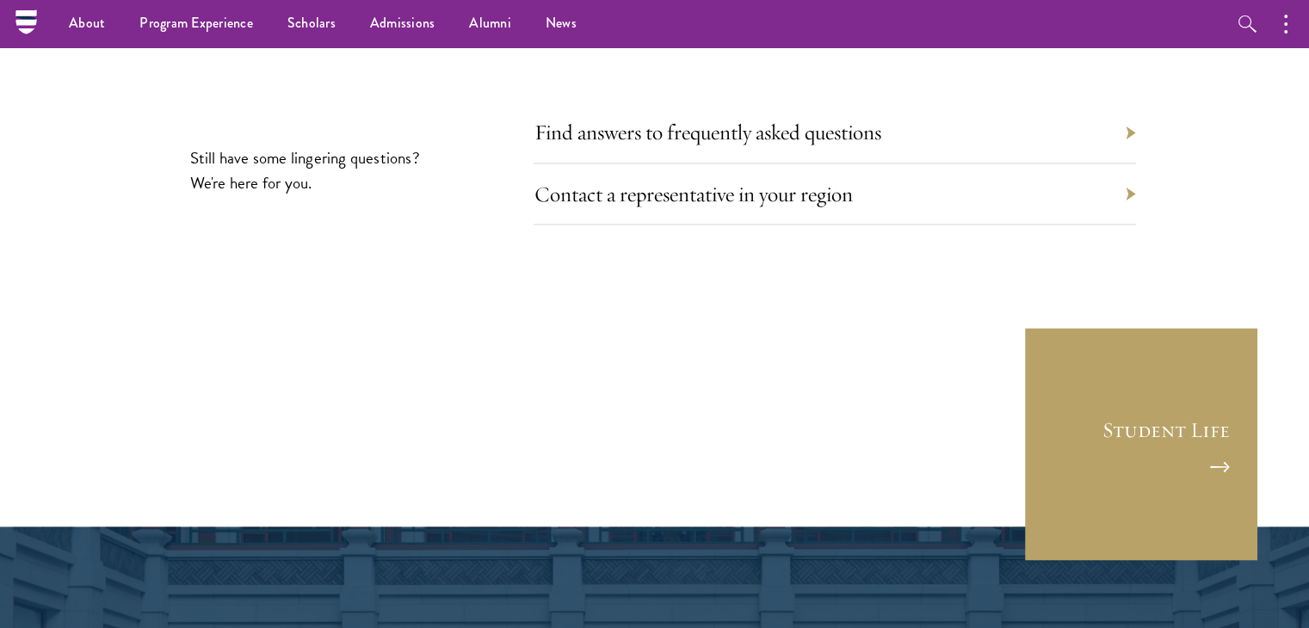
scroll to position [9662, 0]
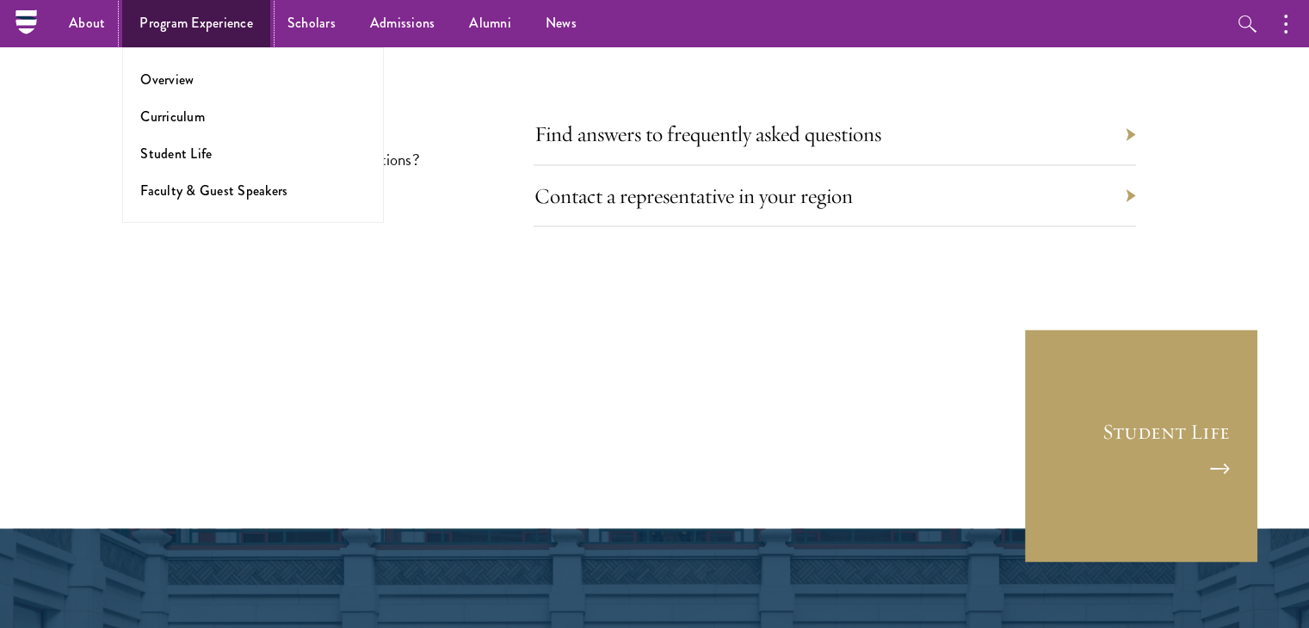
click at [225, 22] on link "Program Experience" at bounding box center [196, 23] width 148 height 47
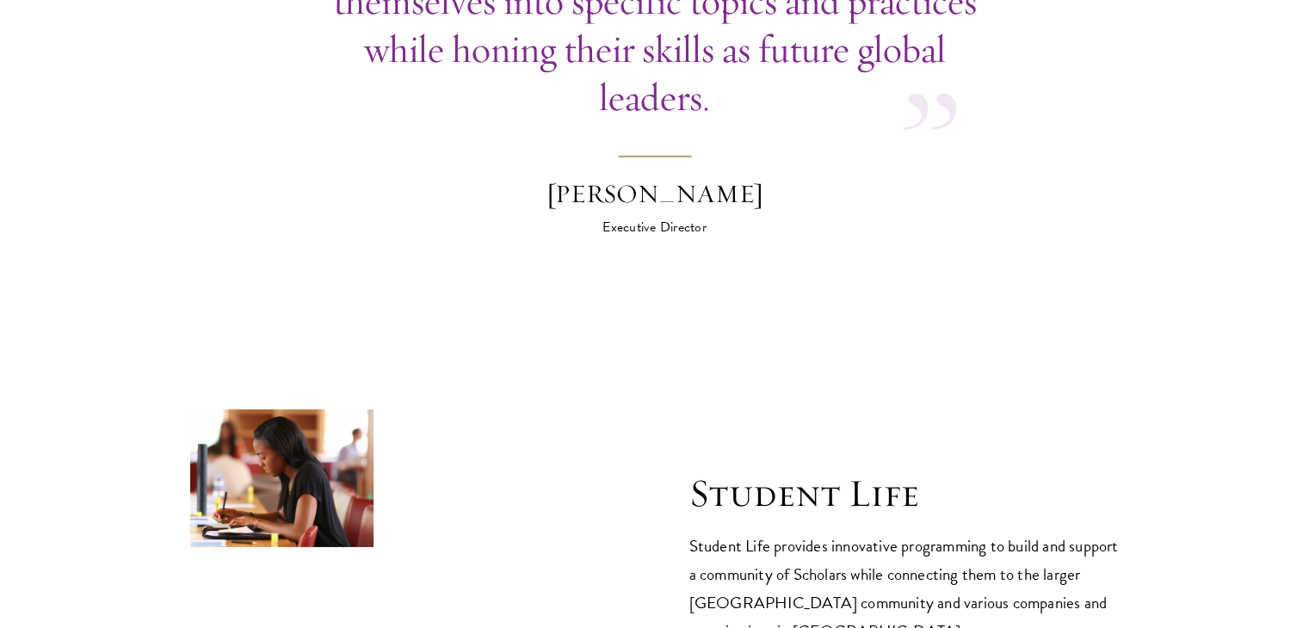
scroll to position [5472, 0]
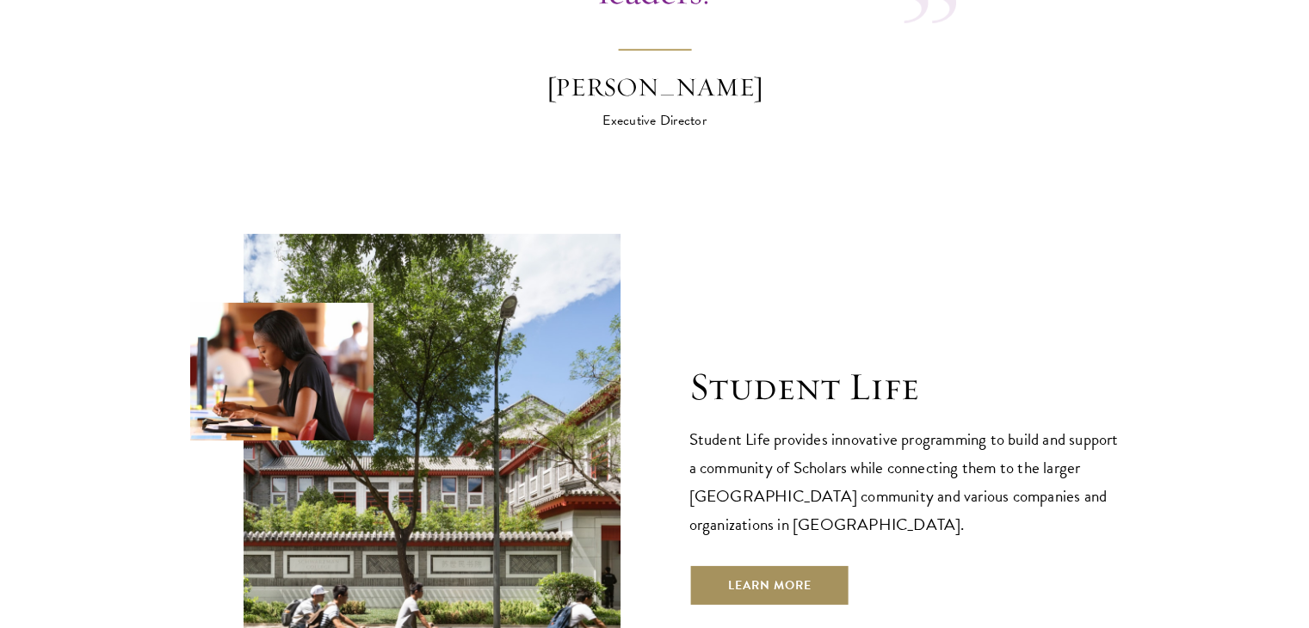
click at [763, 564] on link "Learn More" at bounding box center [769, 584] width 161 height 41
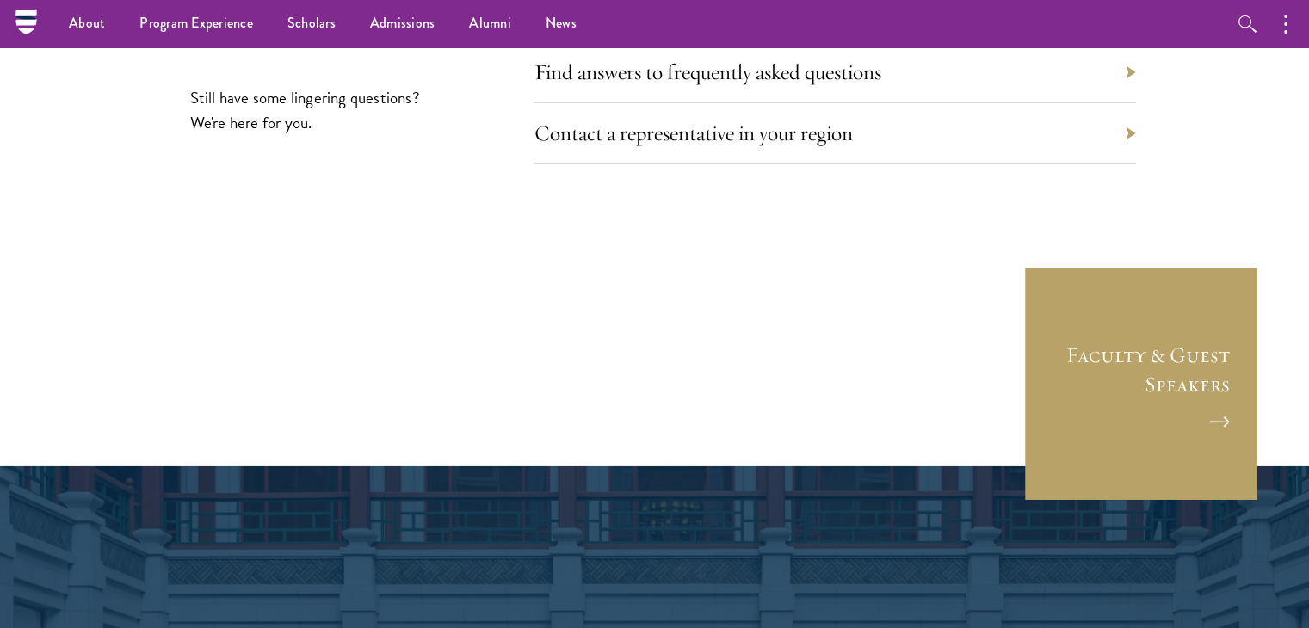
scroll to position [5837, 0]
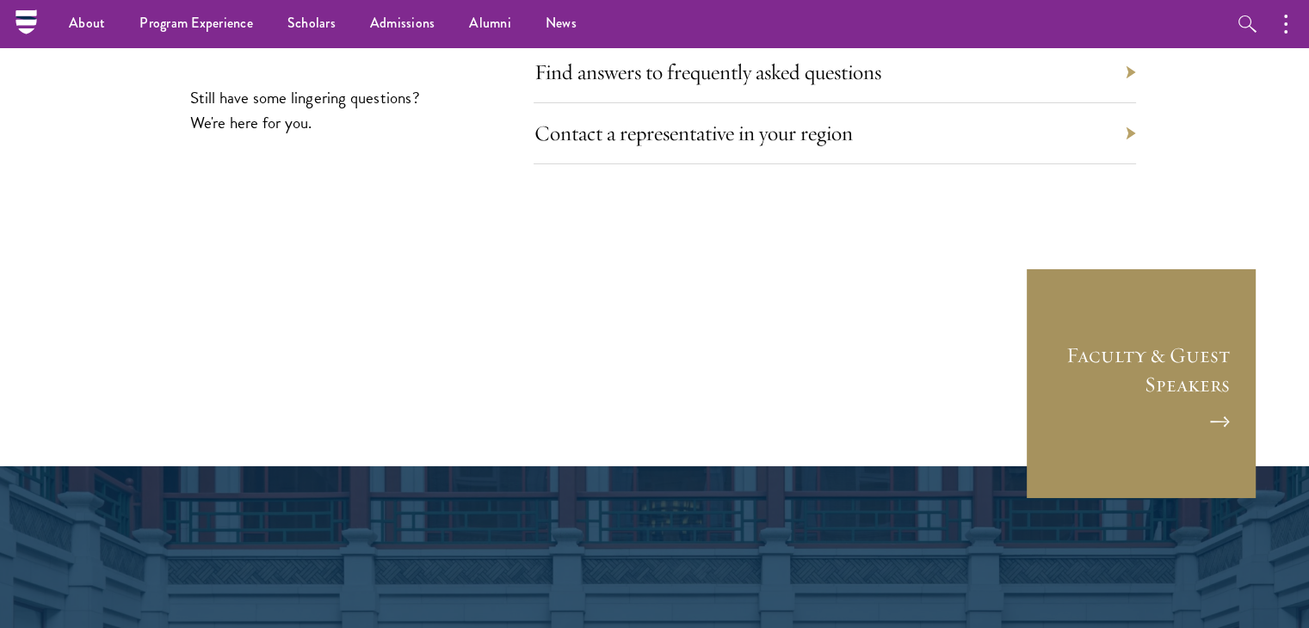
click at [1217, 361] on link "Faculty & Guest Speakers" at bounding box center [1141, 384] width 232 height 232
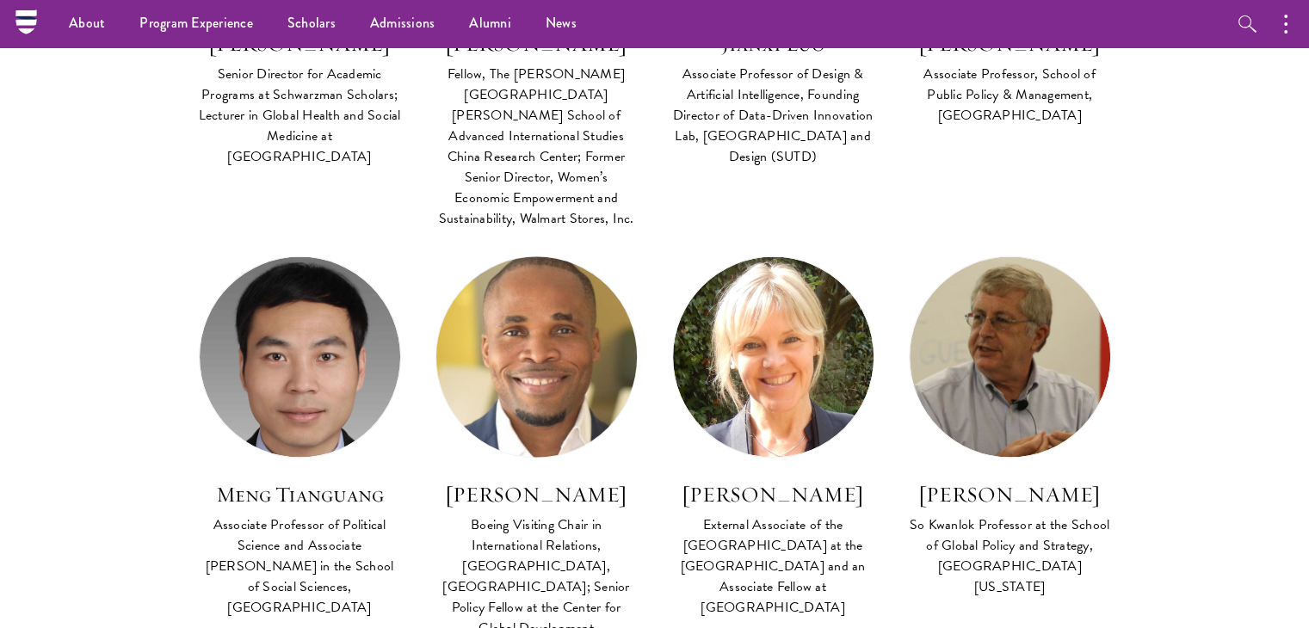
scroll to position [3420, 0]
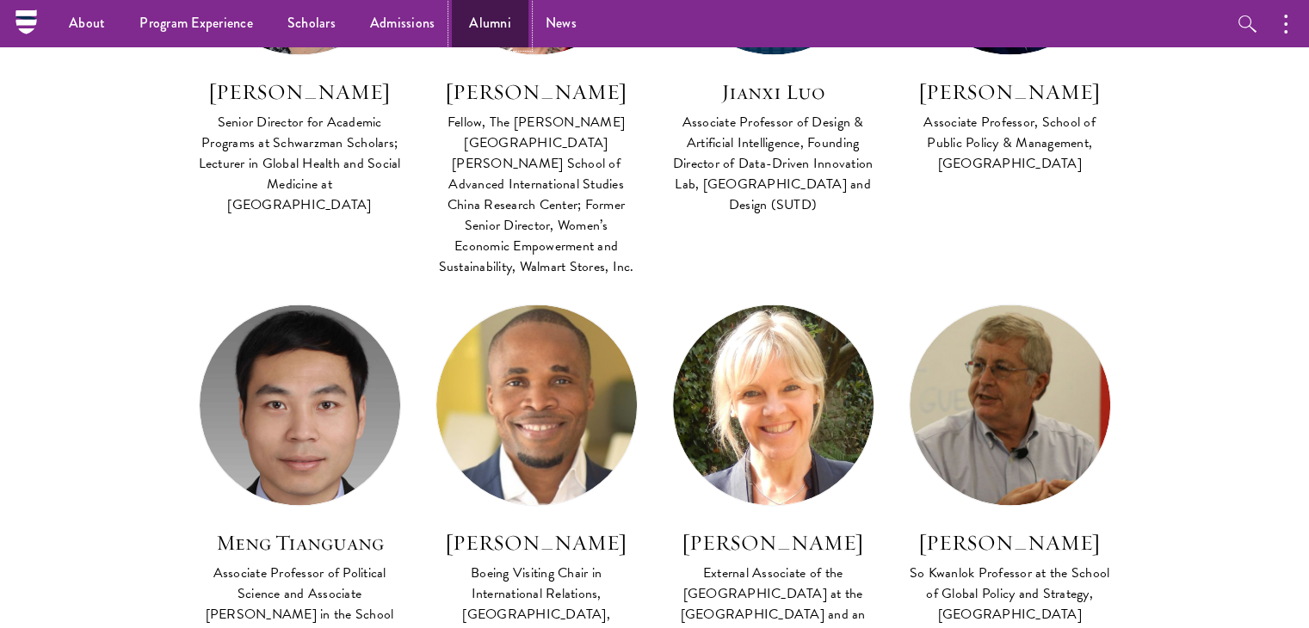
click at [496, 27] on link "Alumni" at bounding box center [490, 23] width 77 height 47
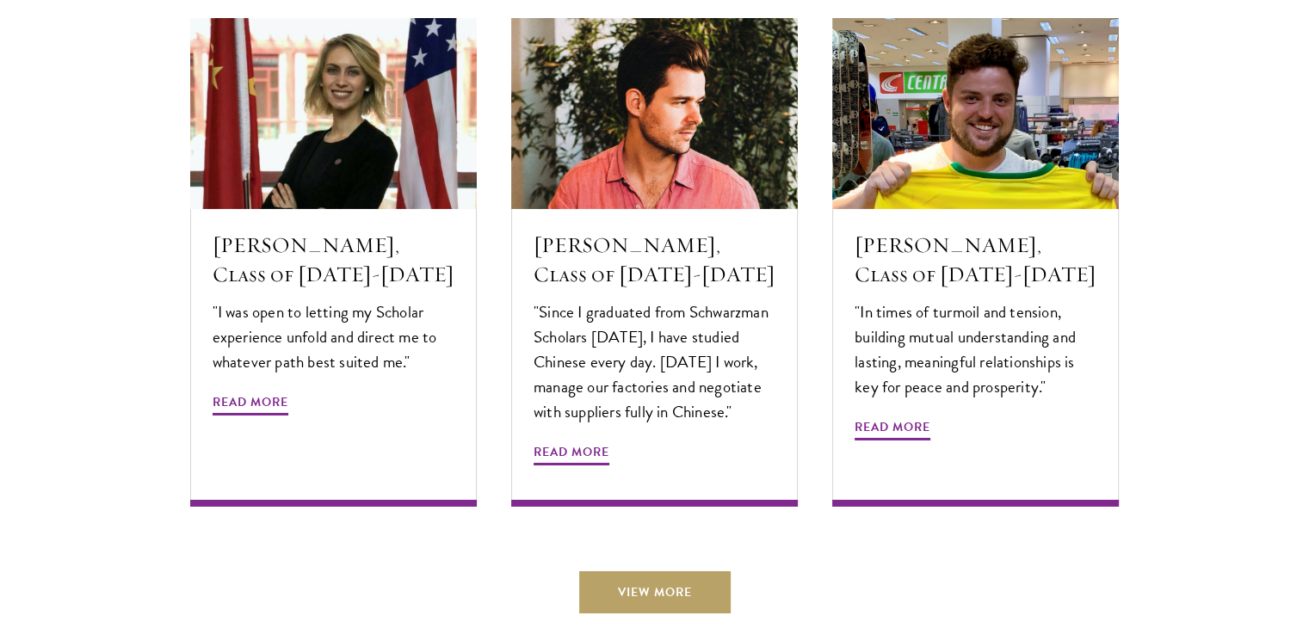
scroll to position [5816, 0]
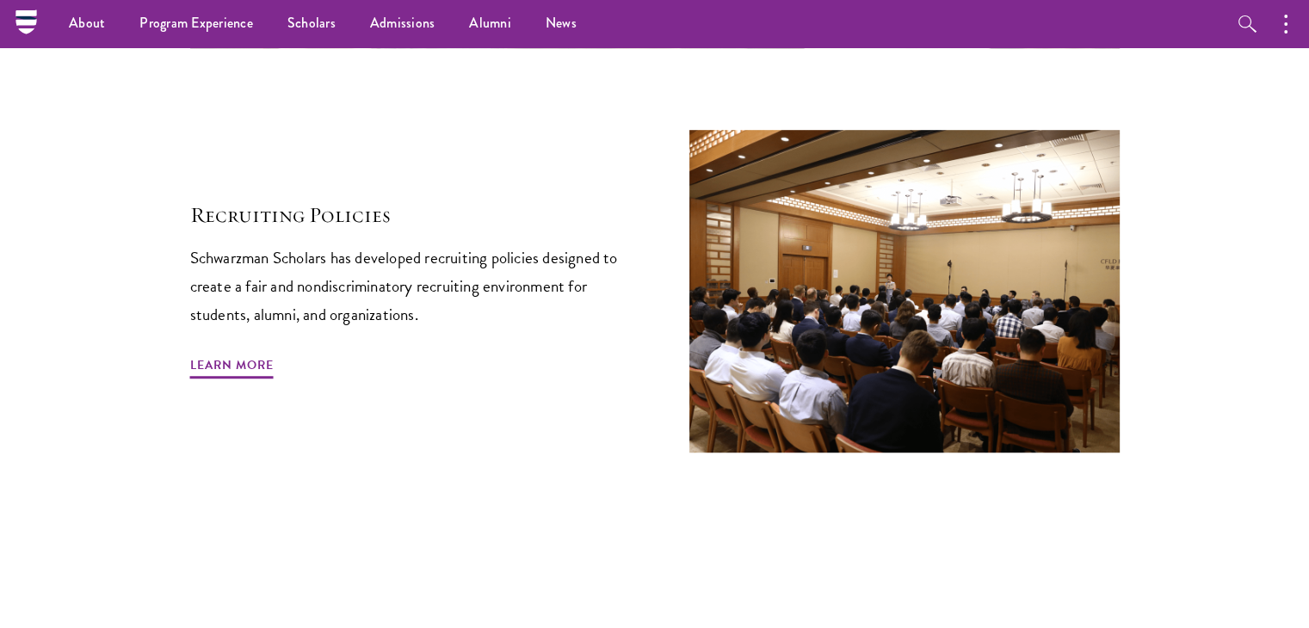
scroll to position [7699, 0]
